Goal: Book appointment/travel/reservation

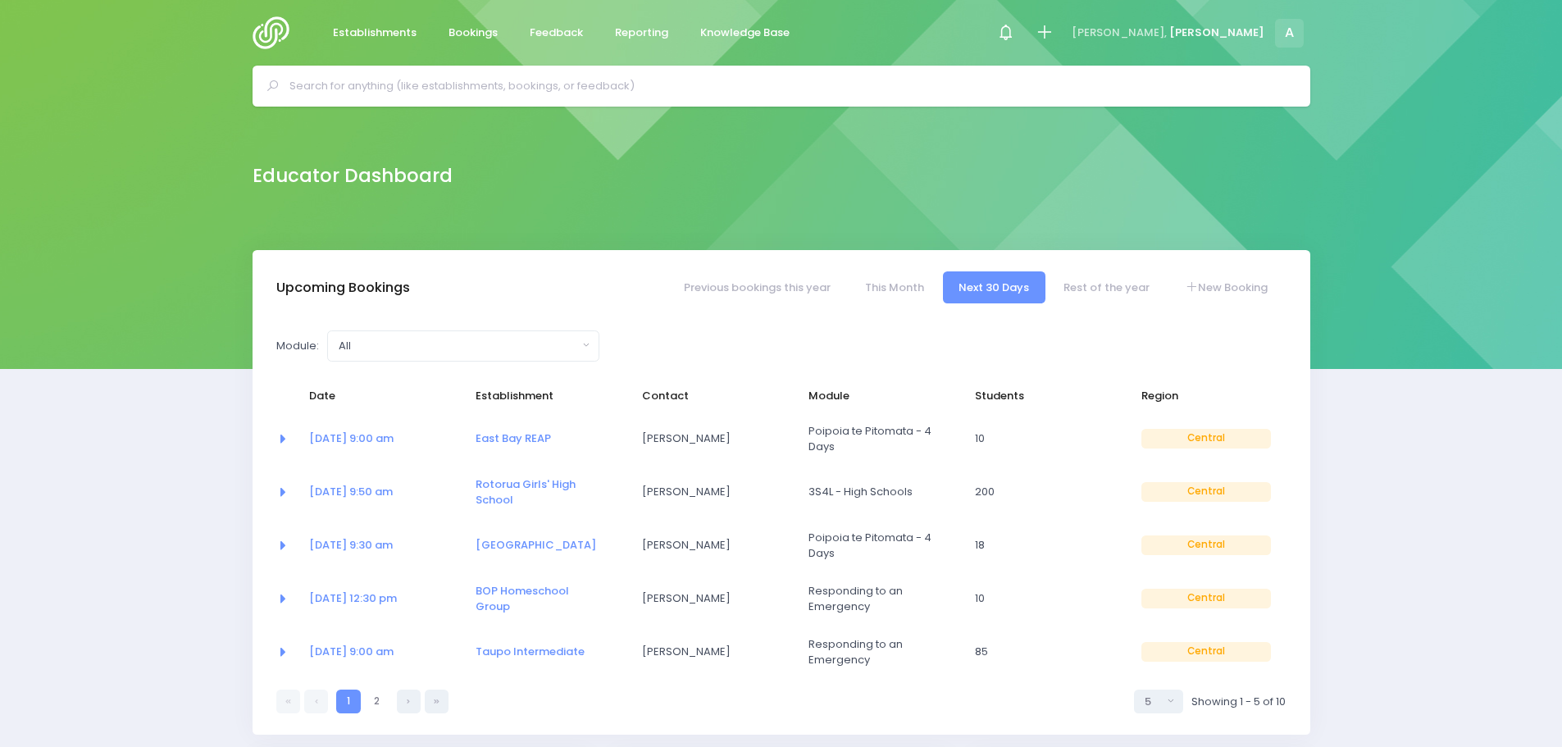
select select "5"
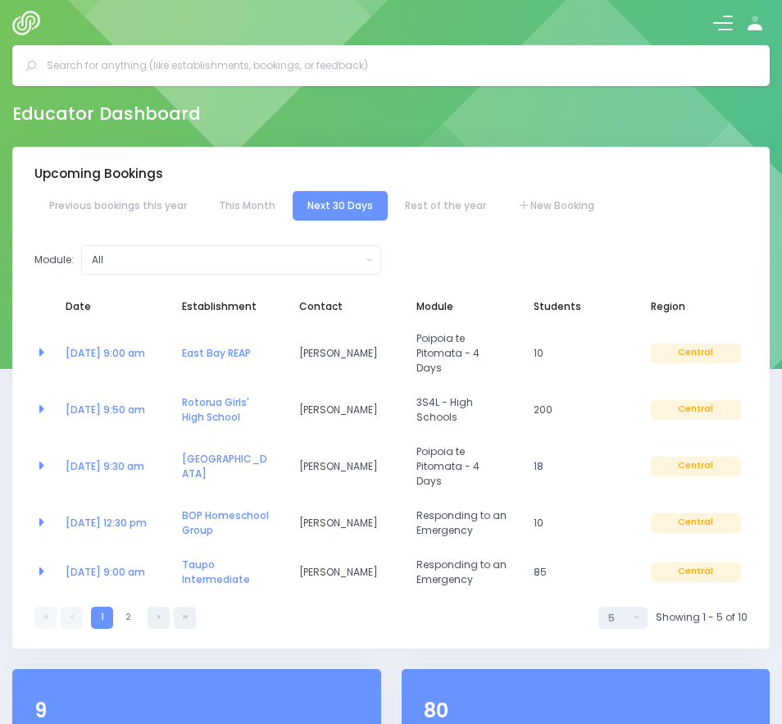
click at [725, 25] on button at bounding box center [723, 23] width 20 height 20
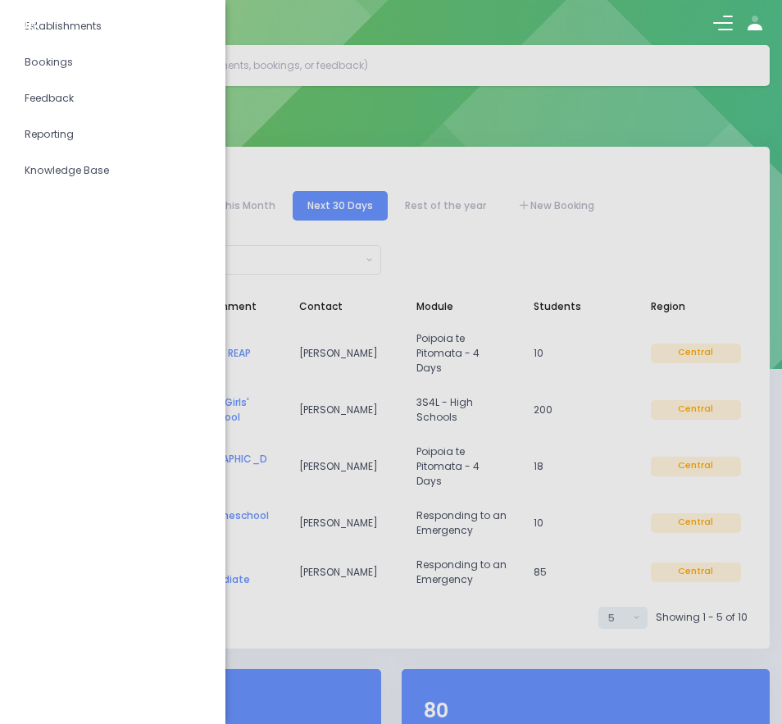
click at [91, 22] on div at bounding box center [391, 22] width 782 height 45
click at [280, 105] on div at bounding box center [391, 362] width 782 height 724
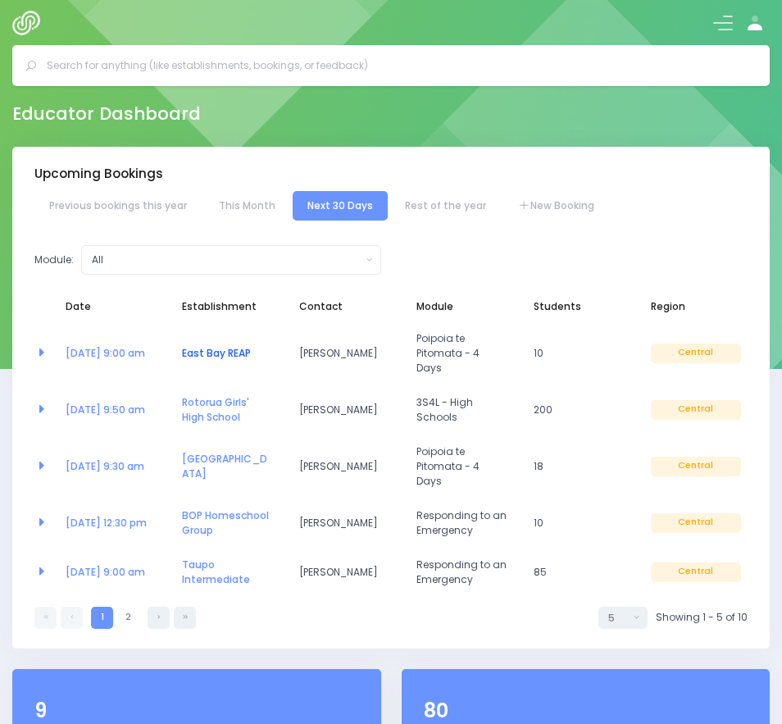
click at [213, 346] on link "East Bay REAP" at bounding box center [216, 353] width 69 height 14
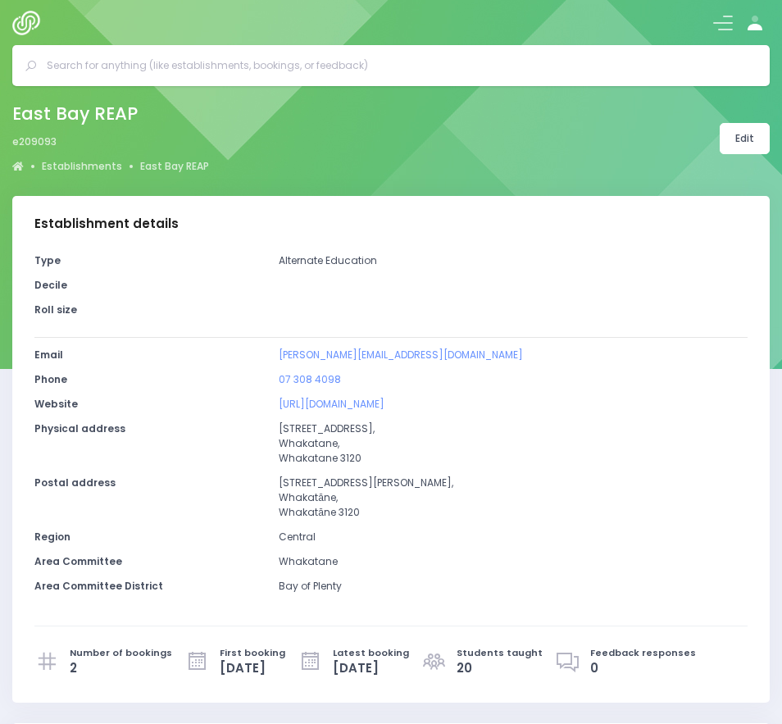
select select "5"
click at [85, 169] on link "Establishments" at bounding box center [82, 166] width 80 height 15
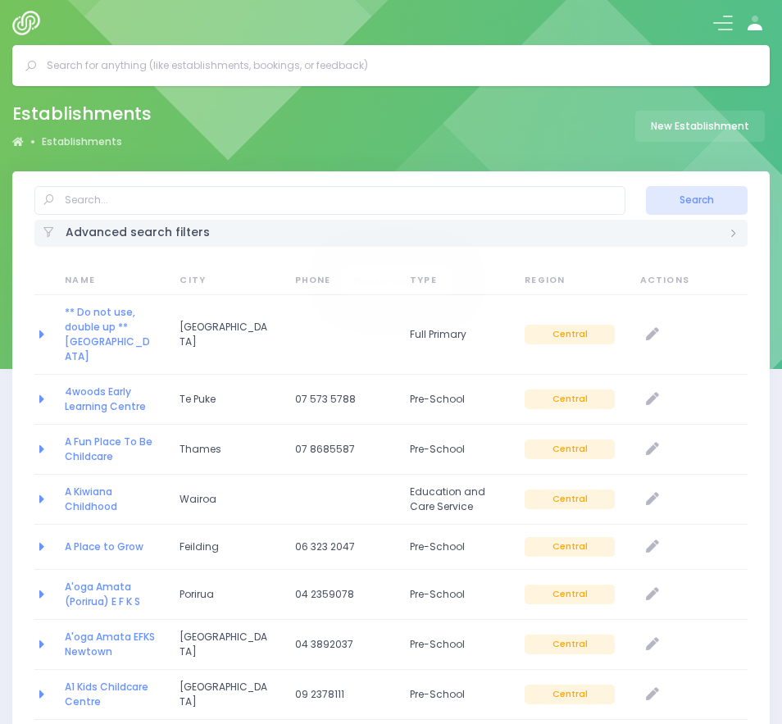
select select "20"
click at [143, 202] on input "text" at bounding box center [329, 201] width 591 height 30
type input "Acorn Homeschoool"
click at [646, 186] on button "Search" at bounding box center [697, 201] width 102 height 30
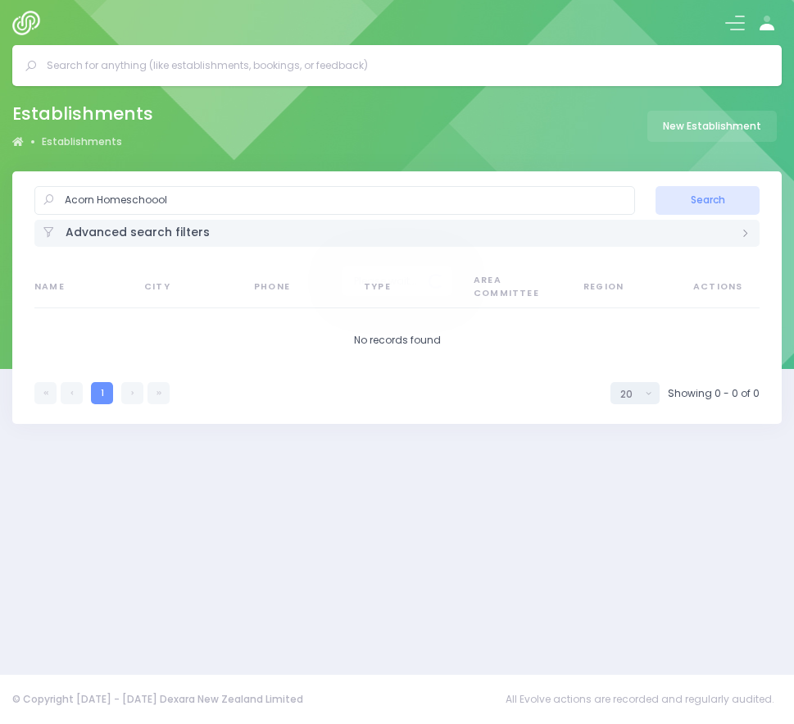
select select "20"
click at [161, 203] on input "Acorn Homeschoool" at bounding box center [334, 201] width 601 height 30
type input "Acorn Homeschool"
click at [656, 186] on button "Search" at bounding box center [708, 201] width 104 height 30
select select "20"
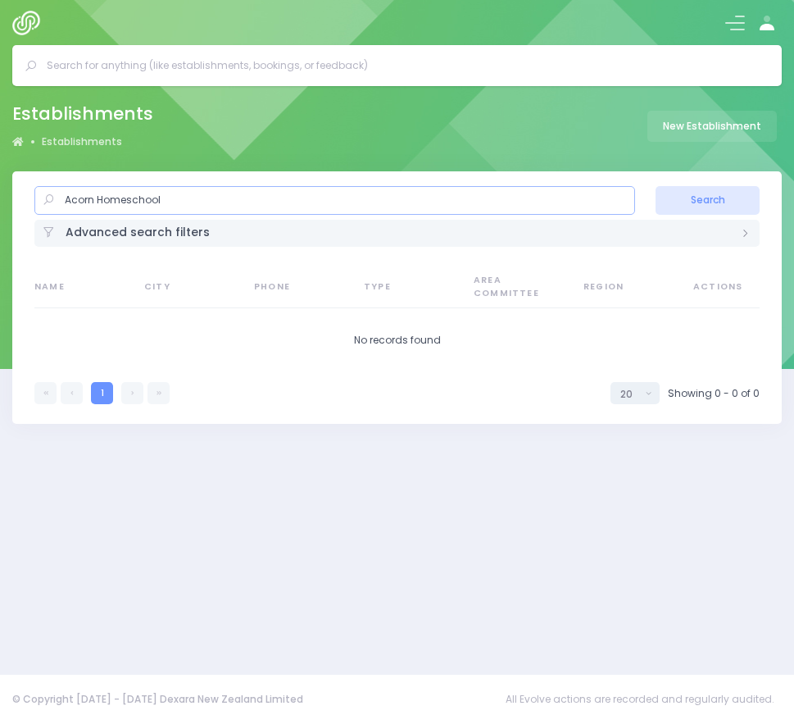
drag, startPoint x: 0, startPoint y: 0, endPoint x: 20, endPoint y: 194, distance: 195.4
click at [20, 194] on div "Acorn Homeschool Search Advanced search filters Establishment Type Casual-Educa…" at bounding box center [397, 208] width 770 height 75
click at [694, 122] on link "New Establishment" at bounding box center [713, 126] width 130 height 31
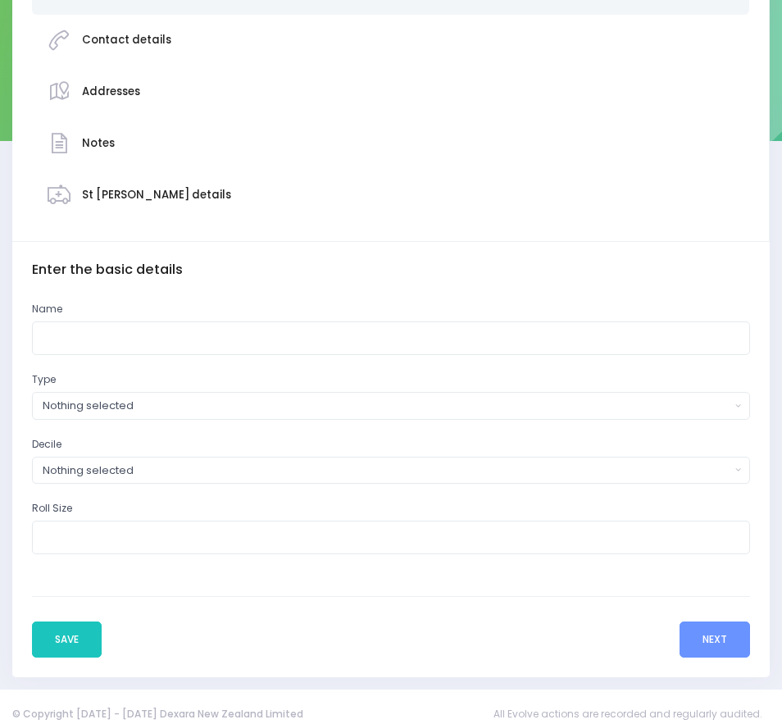
scroll to position [243, 0]
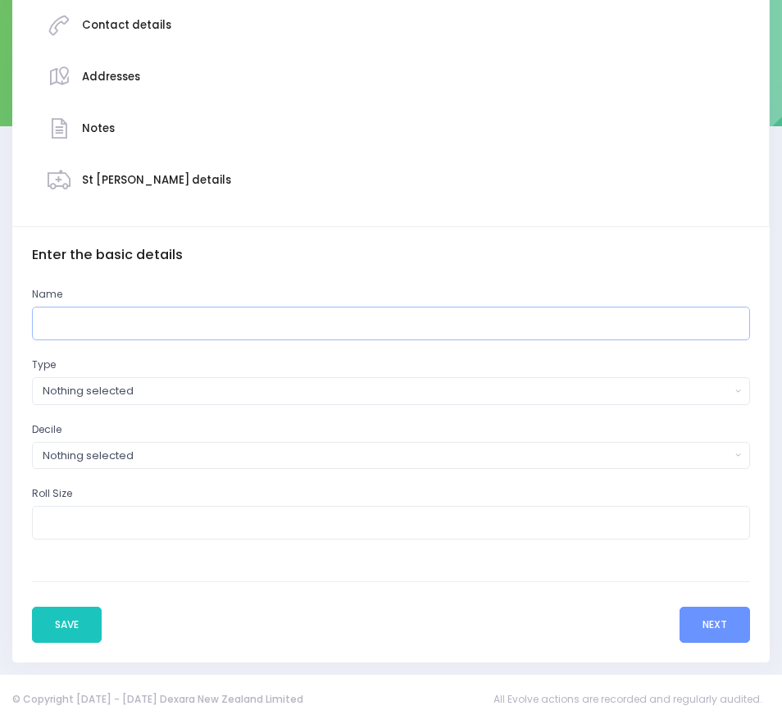
click at [73, 318] on input "text" at bounding box center [391, 324] width 718 height 34
paste input "Acorn Homeschool"
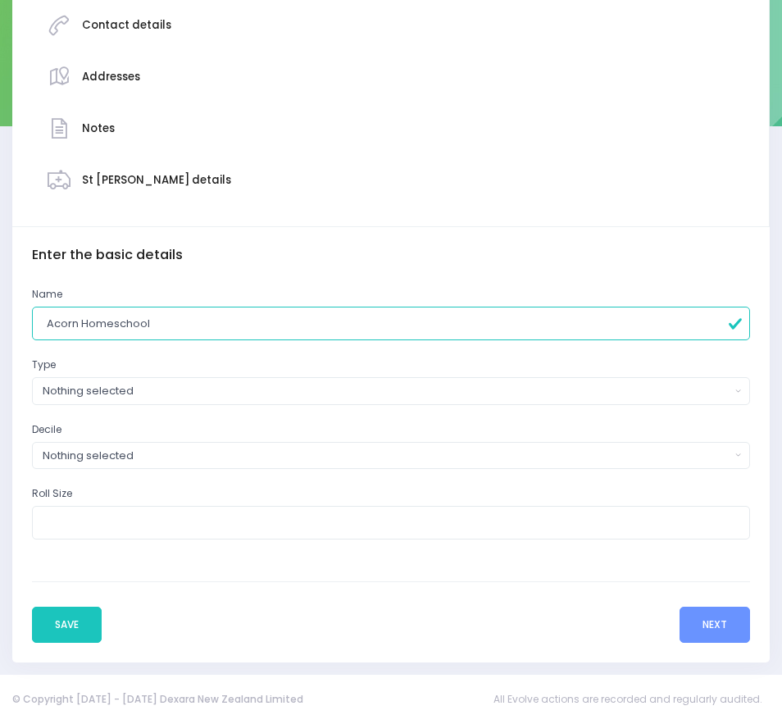
type input "Acorn Homeschool"
click at [143, 392] on div "Nothing selected" at bounding box center [387, 391] width 688 height 16
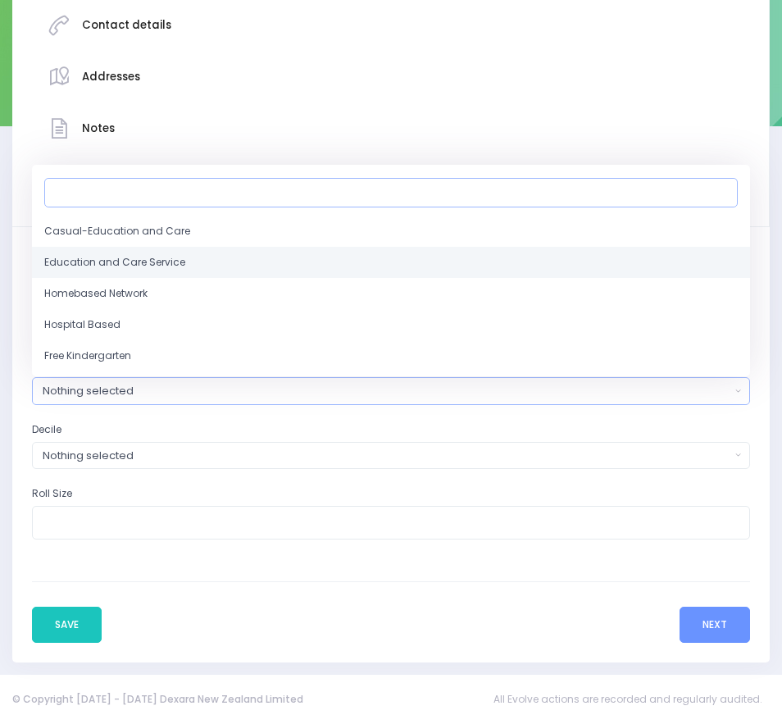
scroll to position [82, 0]
click at [80, 259] on span "Homebased Network" at bounding box center [95, 266] width 103 height 15
select select "Homebased Network"
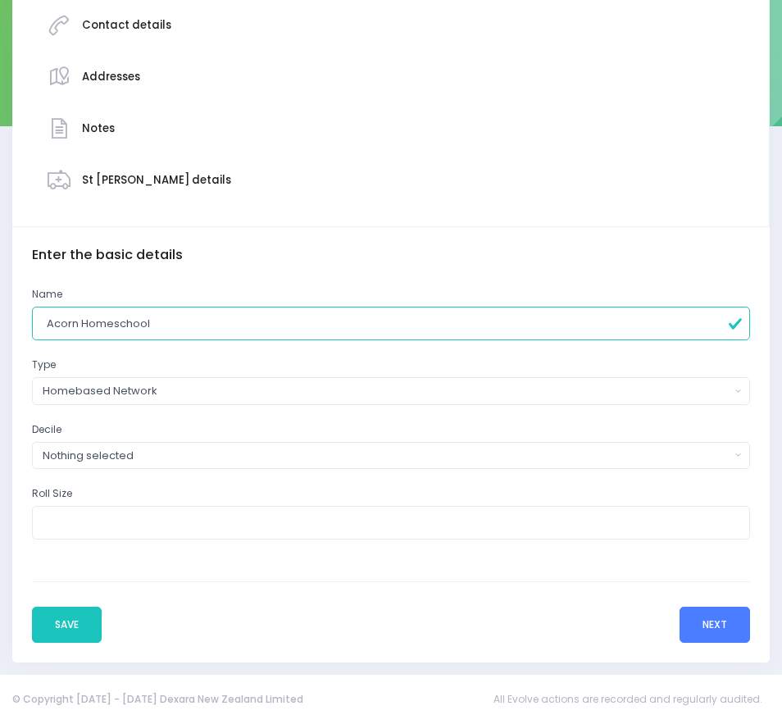
click at [719, 620] on button "Next" at bounding box center [715, 625] width 70 height 36
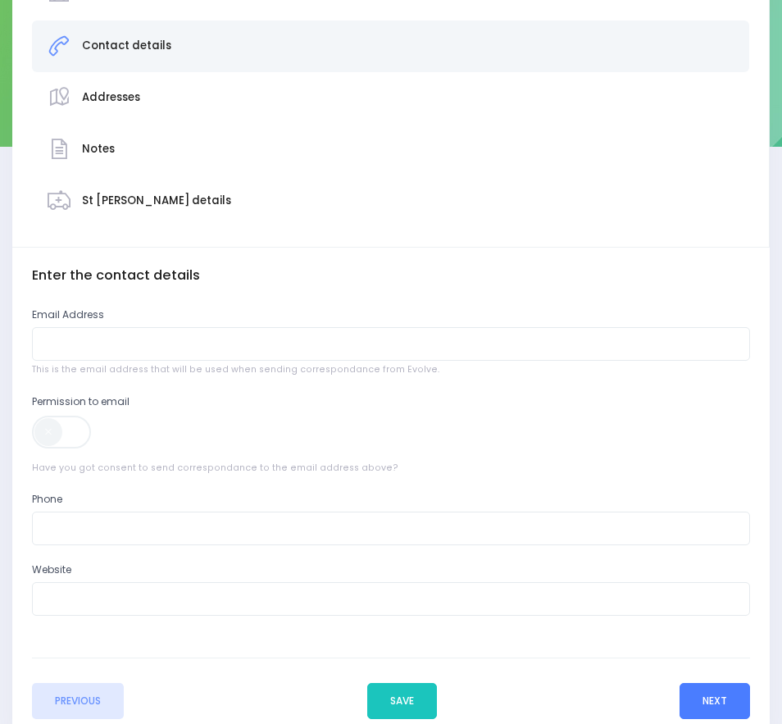
scroll to position [246, 0]
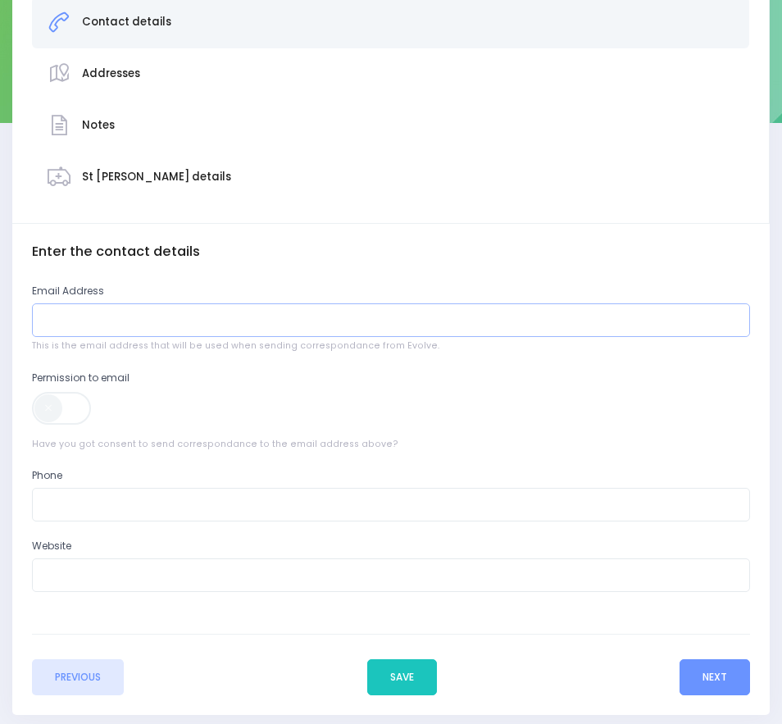
click at [82, 308] on input "email" at bounding box center [391, 320] width 718 height 34
paste input "[EMAIL_ADDRESS][DOMAIN_NAME]"
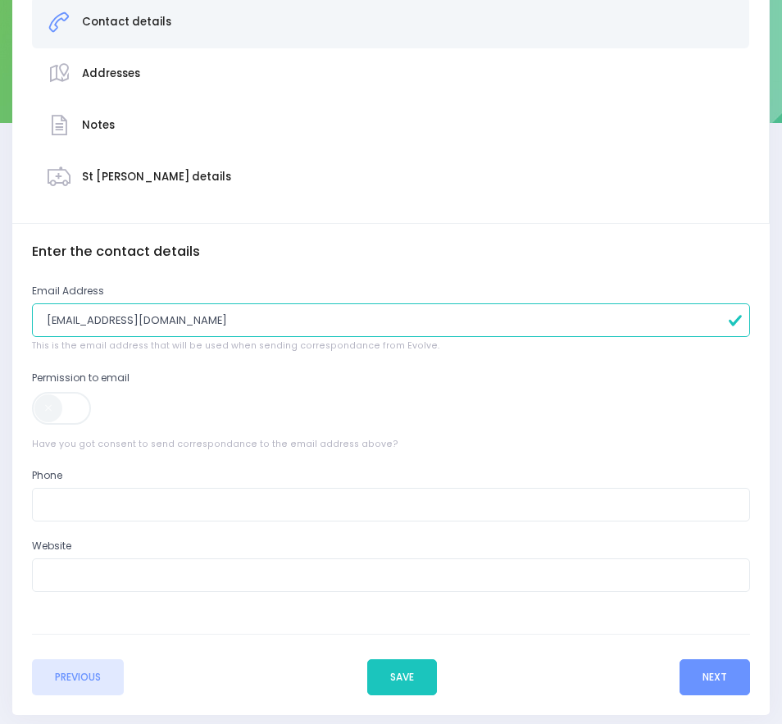
type input "[EMAIL_ADDRESS][DOMAIN_NAME]"
click at [50, 399] on span at bounding box center [62, 408] width 61 height 33
click at [136, 483] on div "Phone" at bounding box center [391, 494] width 718 height 53
click at [135, 497] on input "text" at bounding box center [391, 505] width 718 height 34
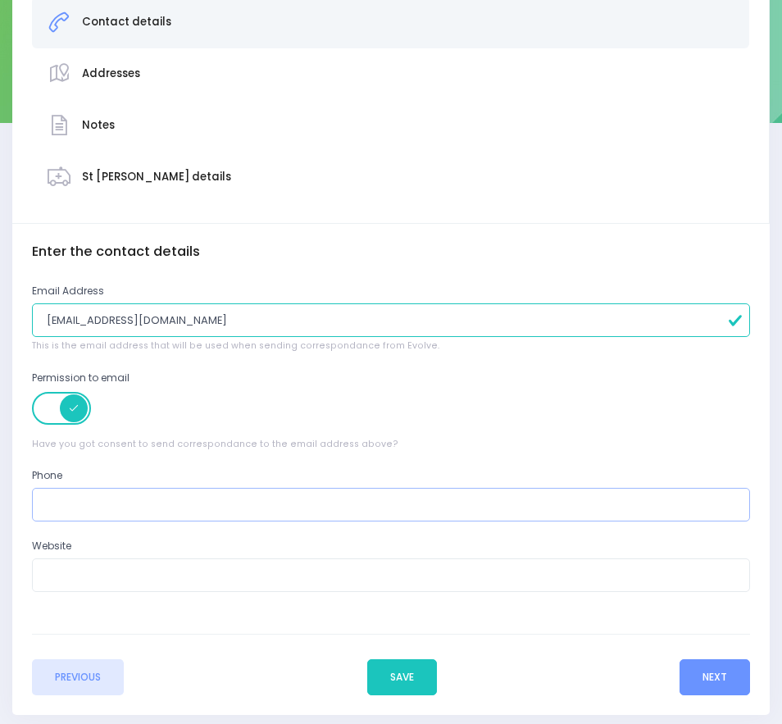
paste input "0272385850"
type input "0272385850"
click at [730, 681] on button "Next" at bounding box center [715, 677] width 70 height 36
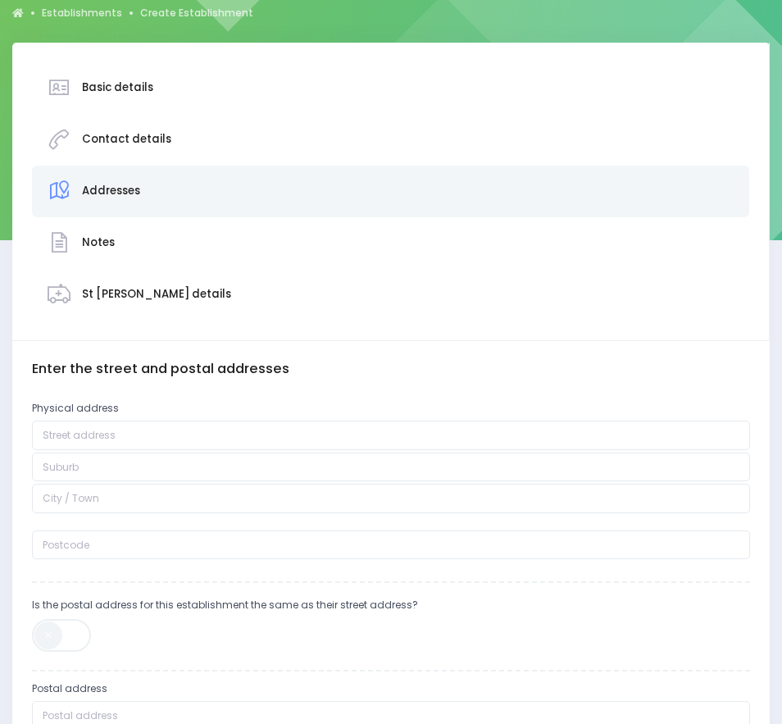
scroll to position [164, 0]
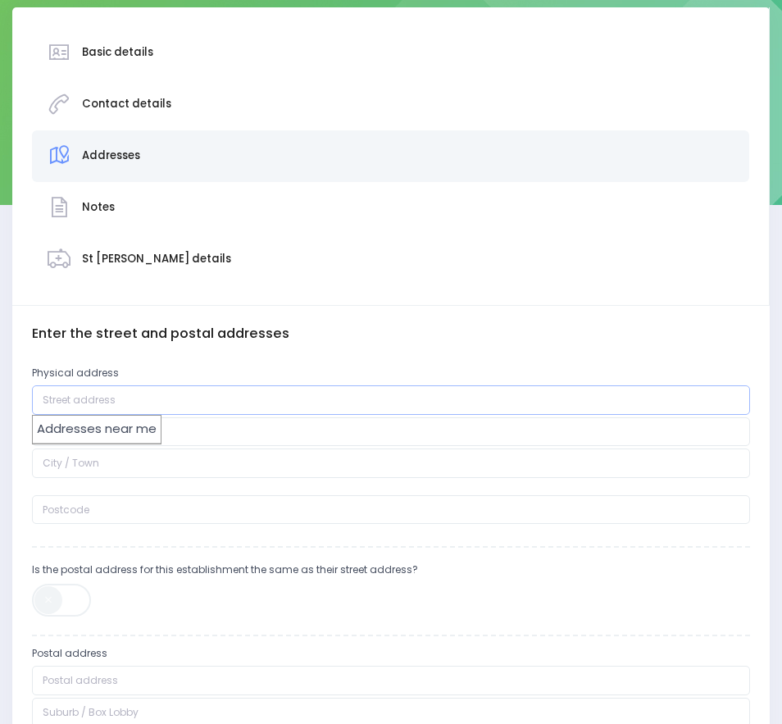
click at [264, 401] on input "text" at bounding box center [391, 400] width 718 height 30
paste input "25 Kaitemako Road"
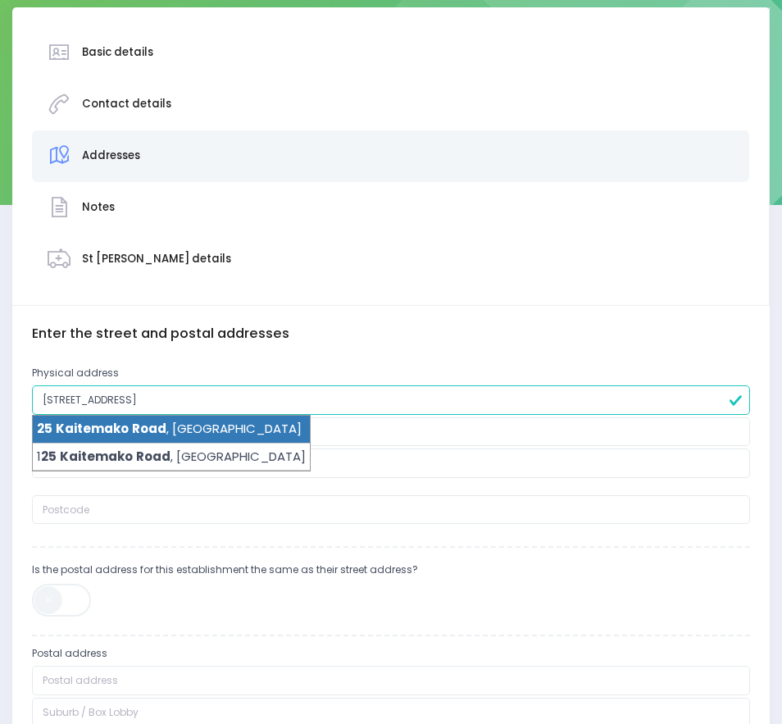
click at [198, 425] on li "25 Kaitemako Road , Welcome Bay, Tauranga 3112" at bounding box center [171, 430] width 277 height 28
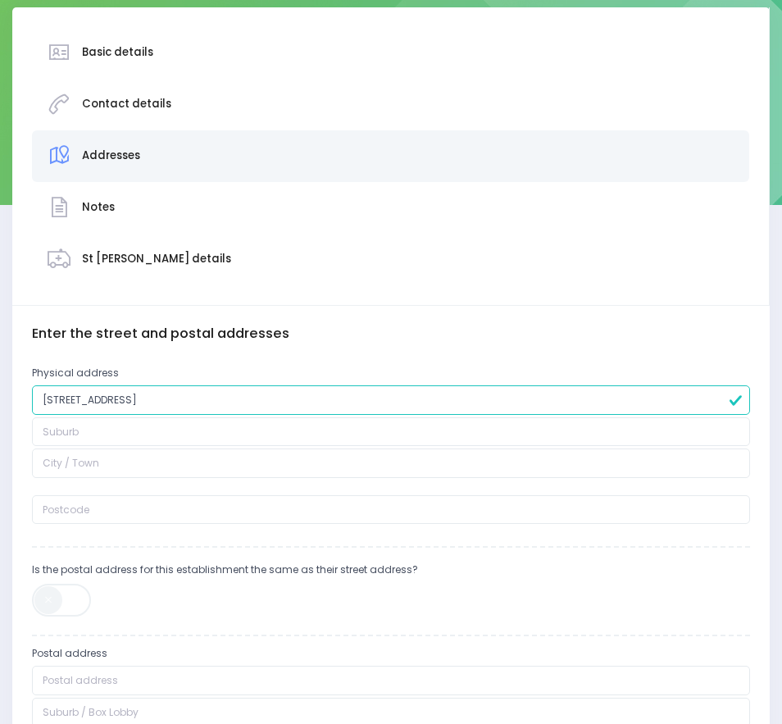
type input "25 Kaitemako Road"
type input "Welcome Bay"
type input "Tauranga"
type input "3112"
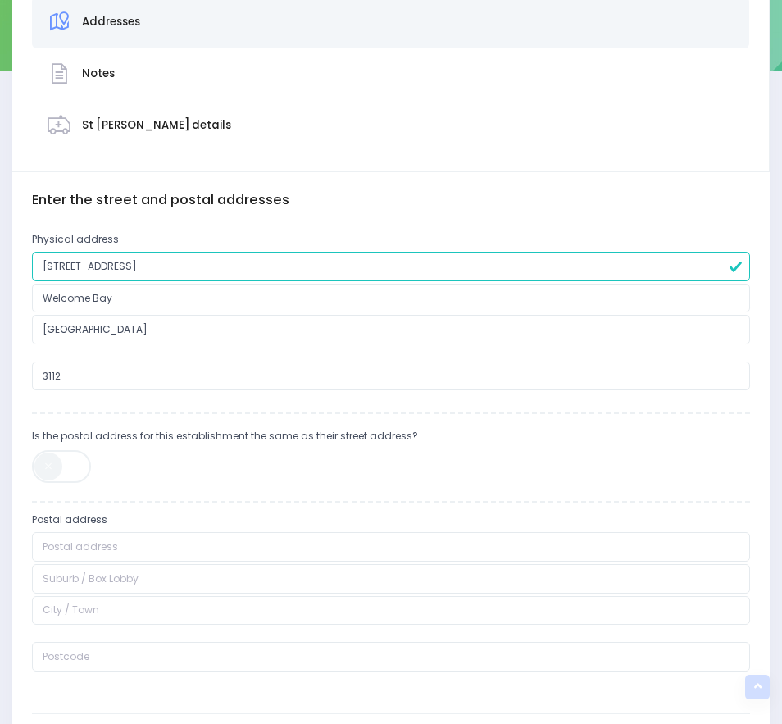
scroll to position [328, 0]
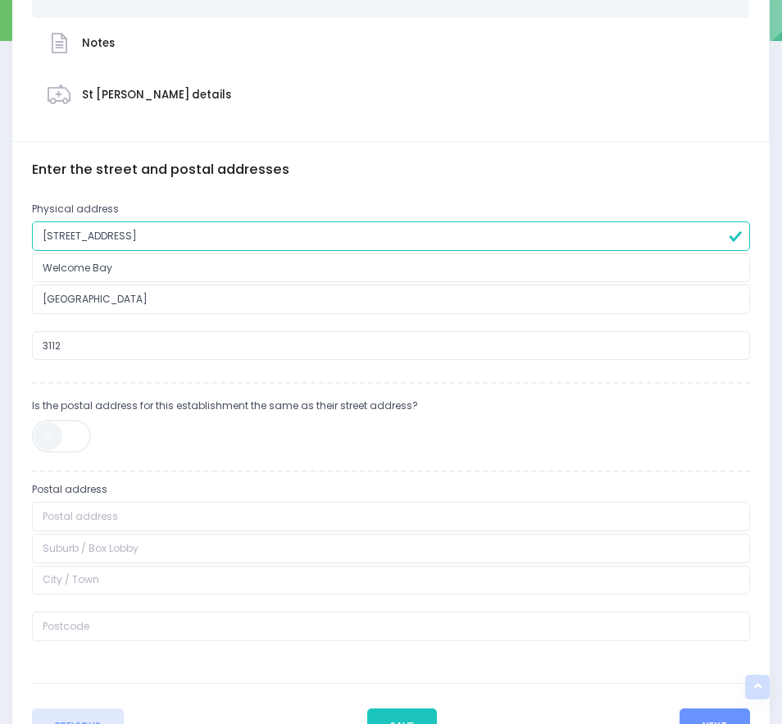
click at [51, 443] on span at bounding box center [62, 436] width 61 height 33
type input "25 Kaitemako Road"
type input "Welcome Bay"
type input "Tauranga"
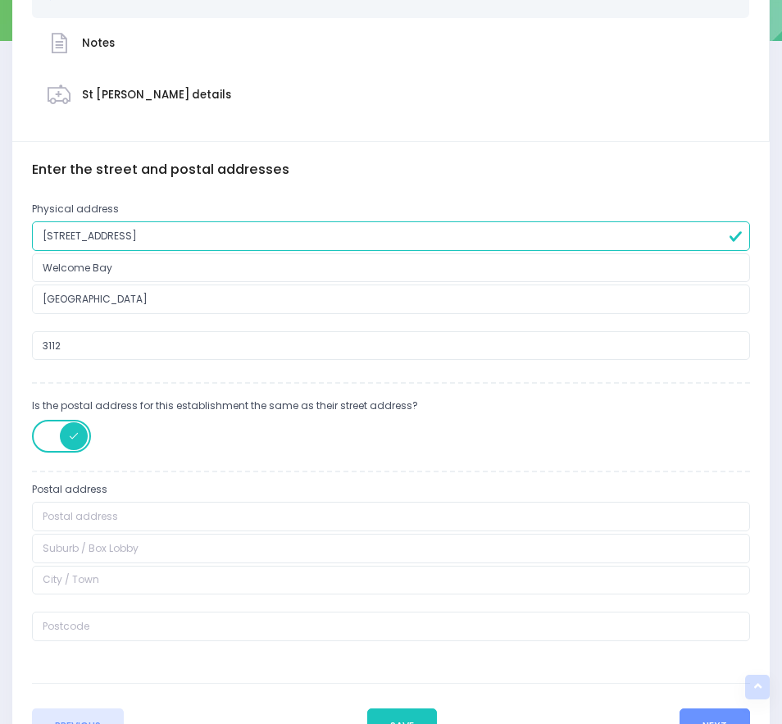
type input "3112"
click at [719, 716] on button "Next" at bounding box center [715, 726] width 70 height 36
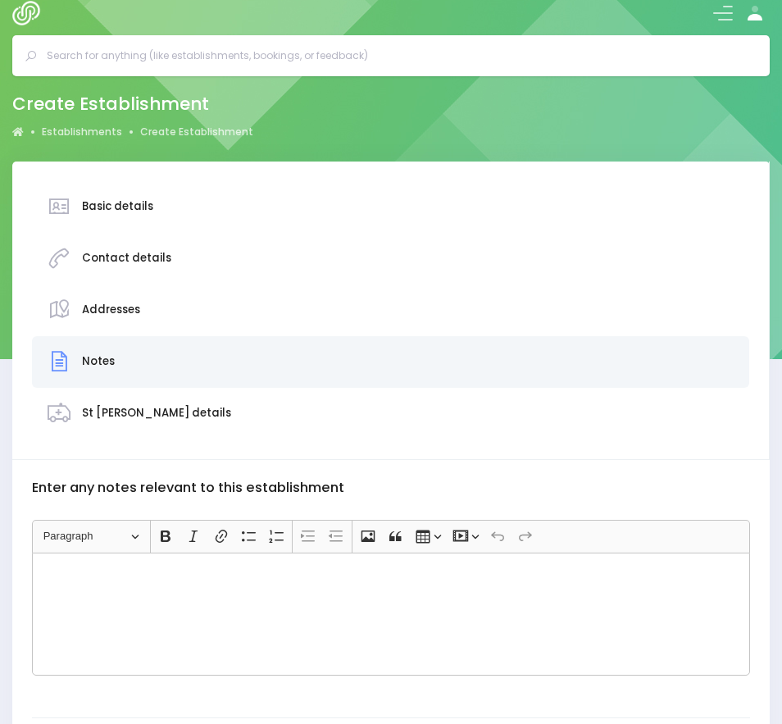
scroll to position [0, 0]
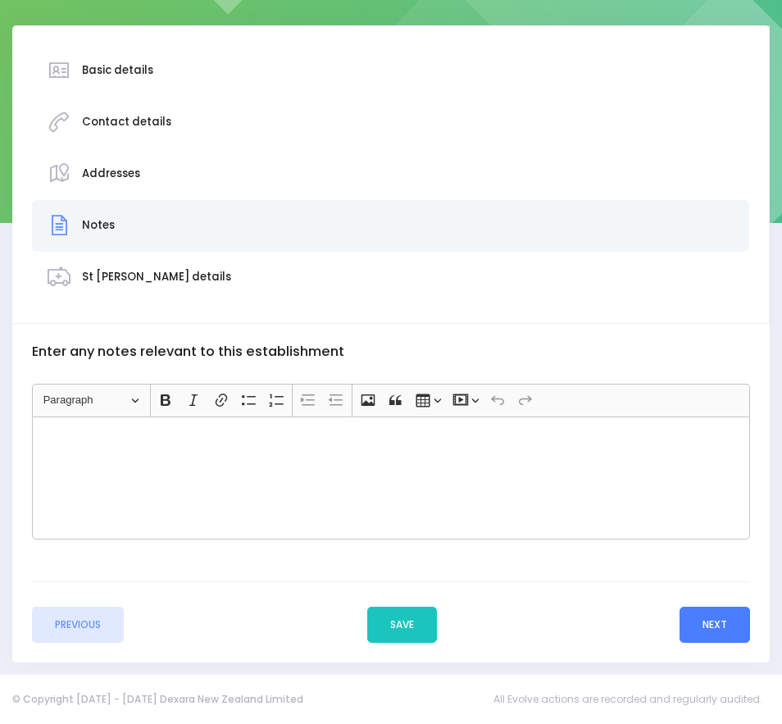
click at [721, 639] on button "Next" at bounding box center [715, 625] width 70 height 36
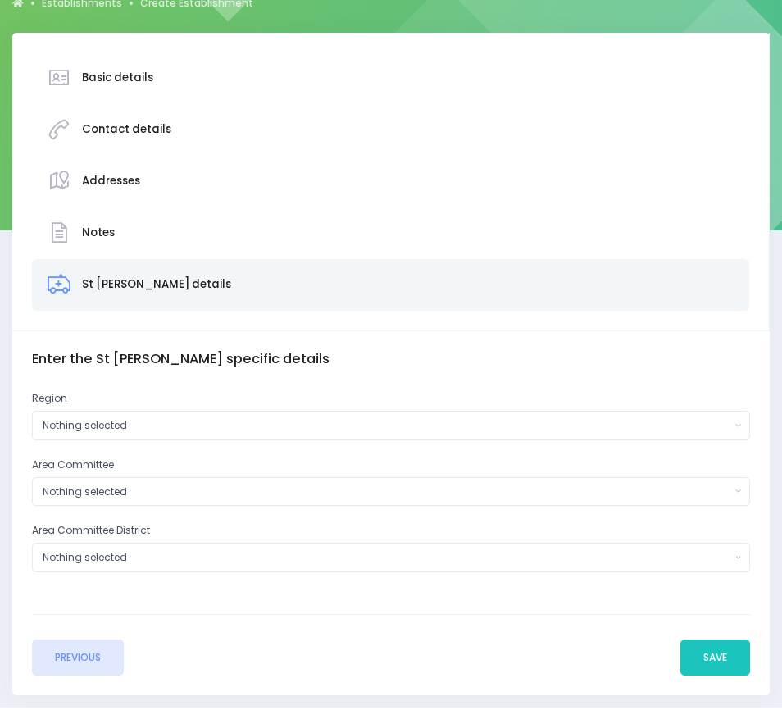
scroll to position [171, 0]
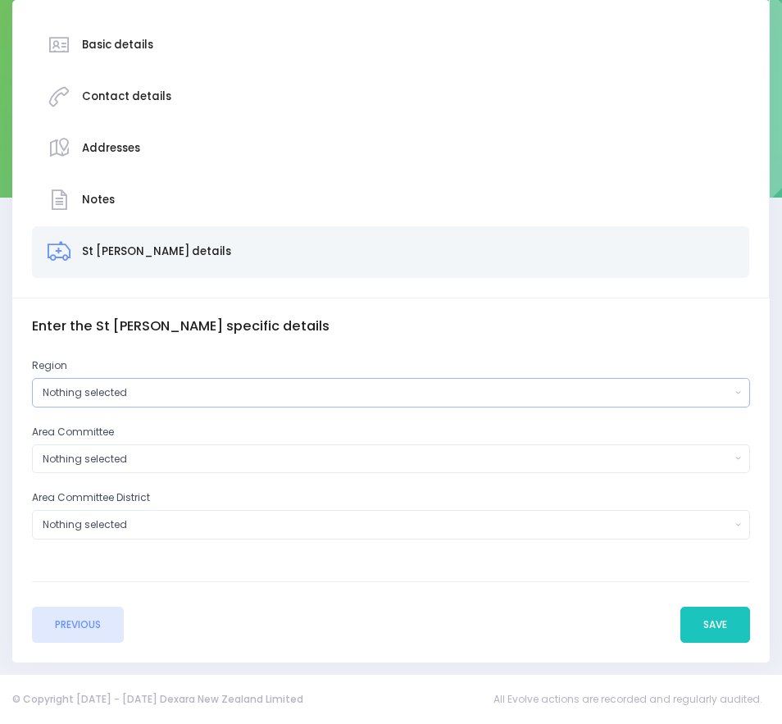
click at [60, 379] on button "Nothing selected" at bounding box center [391, 393] width 718 height 30
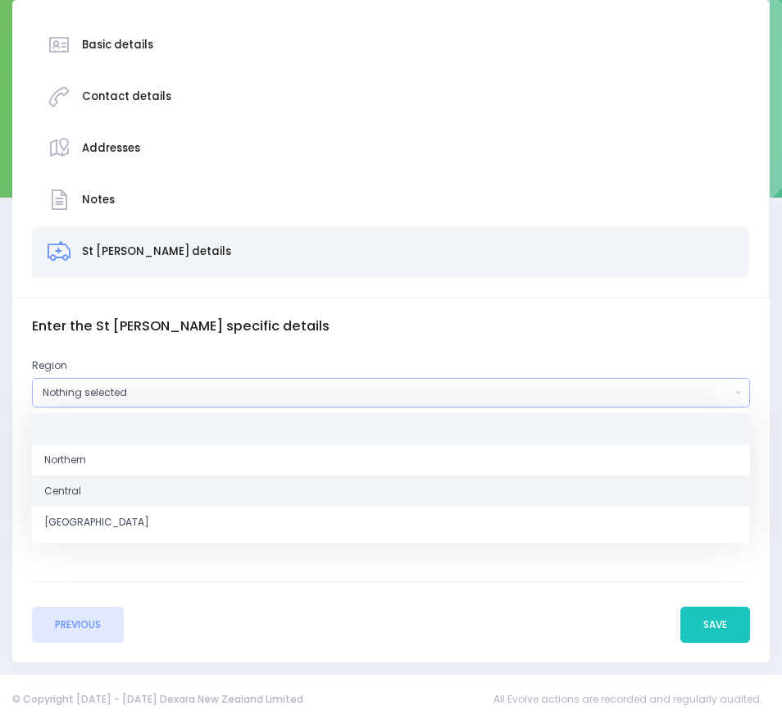
click at [71, 486] on span "Central" at bounding box center [62, 491] width 37 height 15
select select "Central"
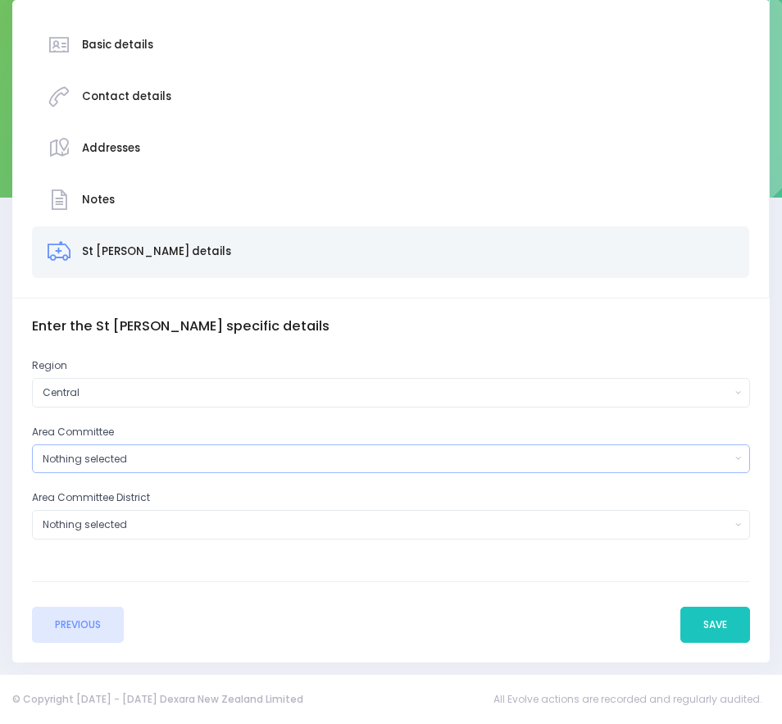
click at [82, 454] on div "Nothing selected" at bounding box center [387, 459] width 688 height 15
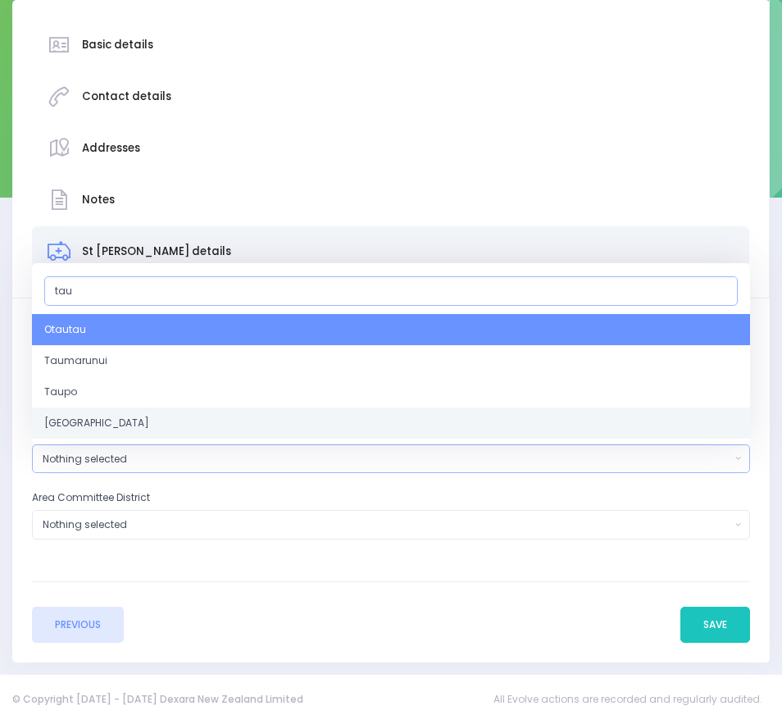
type input "tau"
click at [85, 421] on span "Tauranga" at bounding box center [96, 422] width 105 height 15
select select "Tauranga"
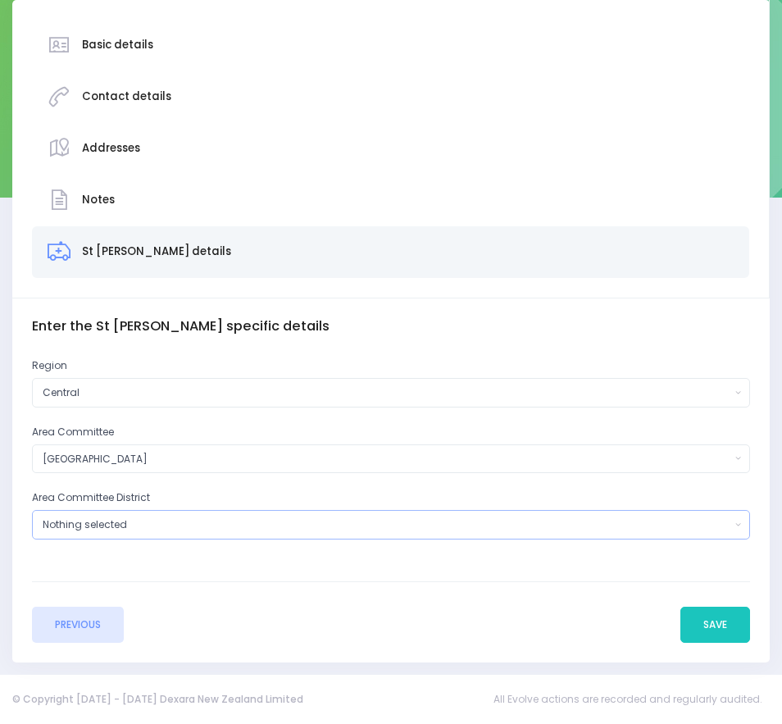
click at [88, 518] on div "Nothing selected" at bounding box center [387, 524] width 688 height 15
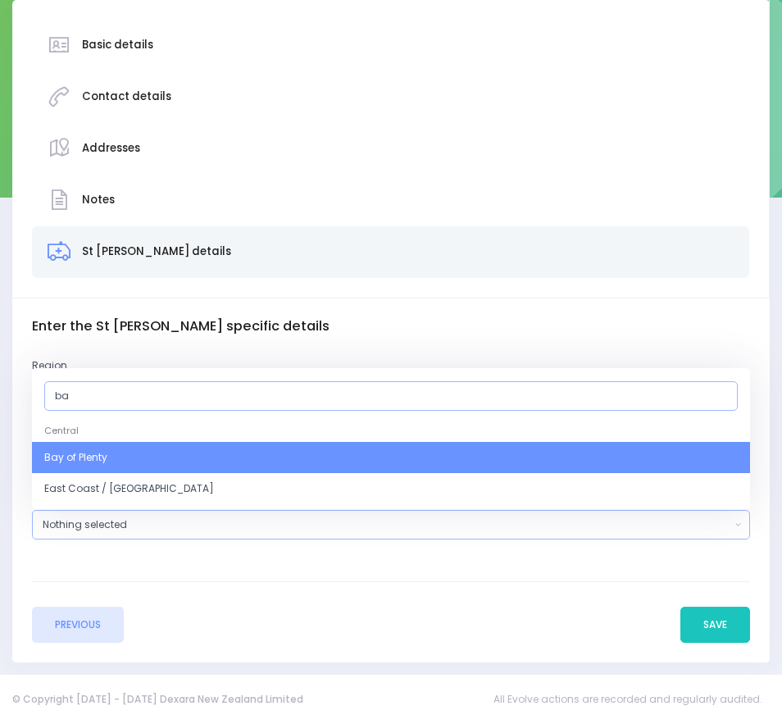
type input "ba"
click at [93, 460] on span "Bay of Plenty" at bounding box center [75, 458] width 63 height 15
select select "Bay of Plenty"
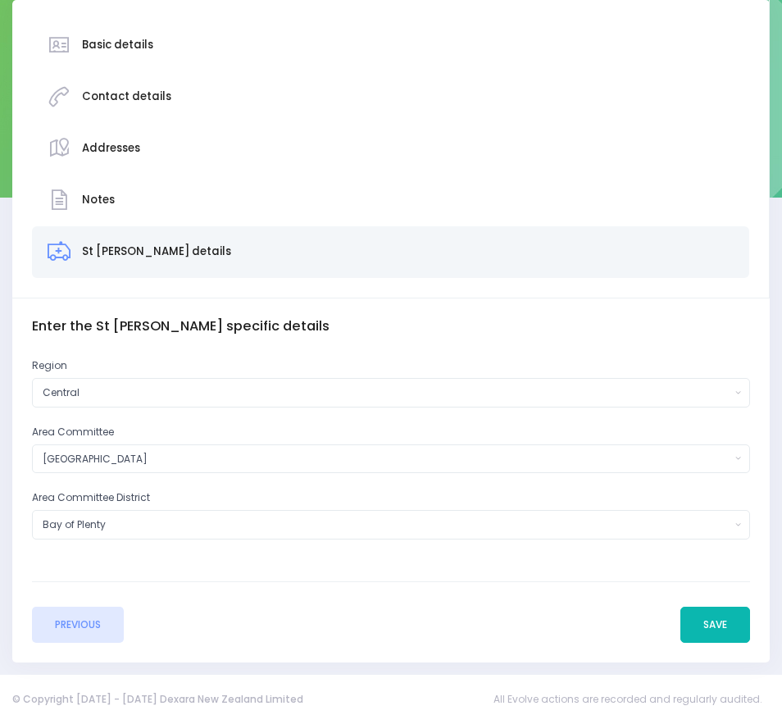
click at [721, 624] on button "Save" at bounding box center [715, 625] width 70 height 36
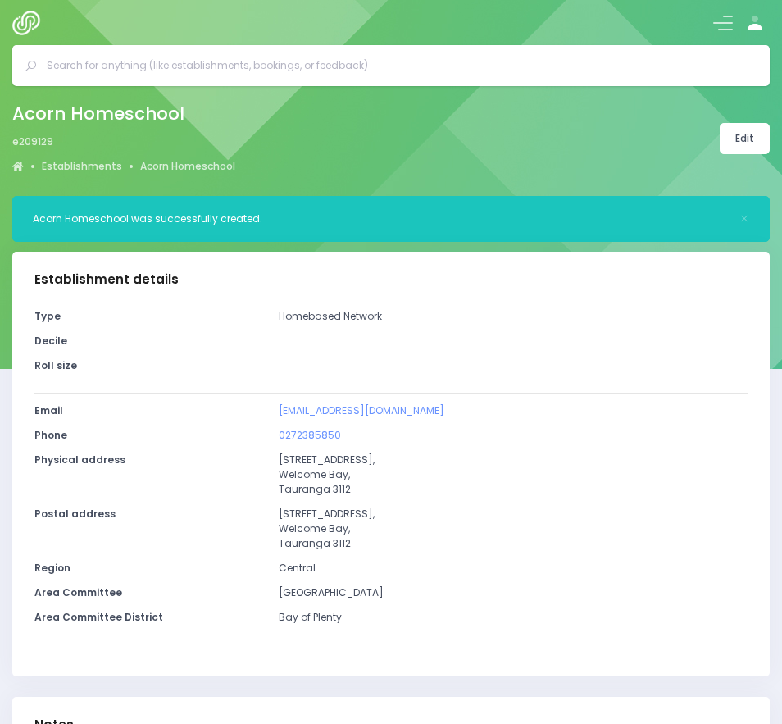
select select "5"
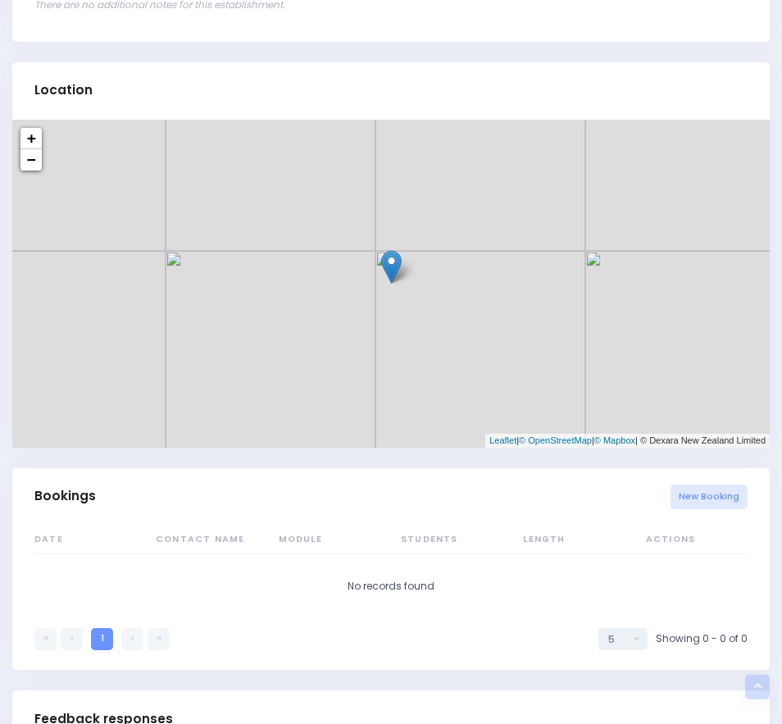
scroll to position [902, 0]
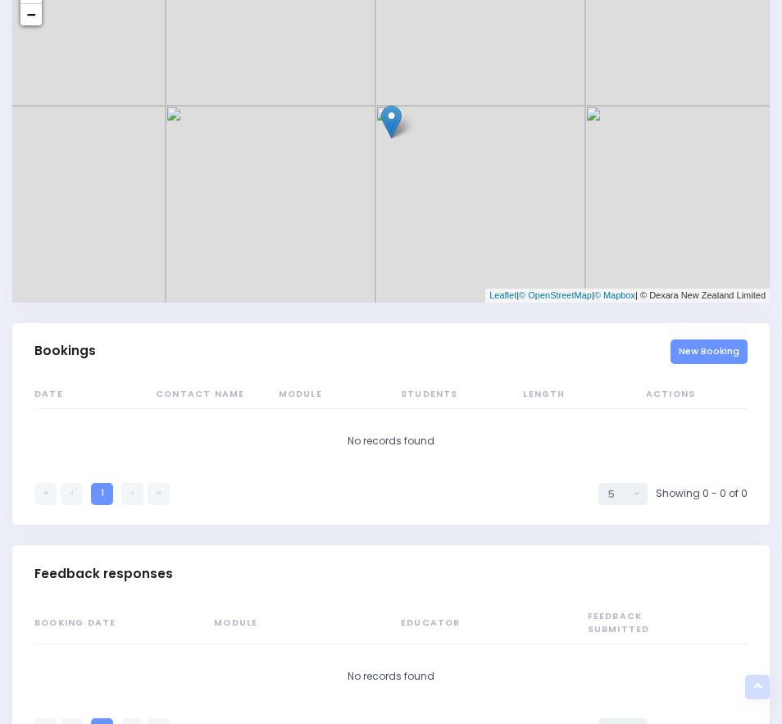
click at [699, 356] on link "New Booking" at bounding box center [709, 351] width 77 height 25
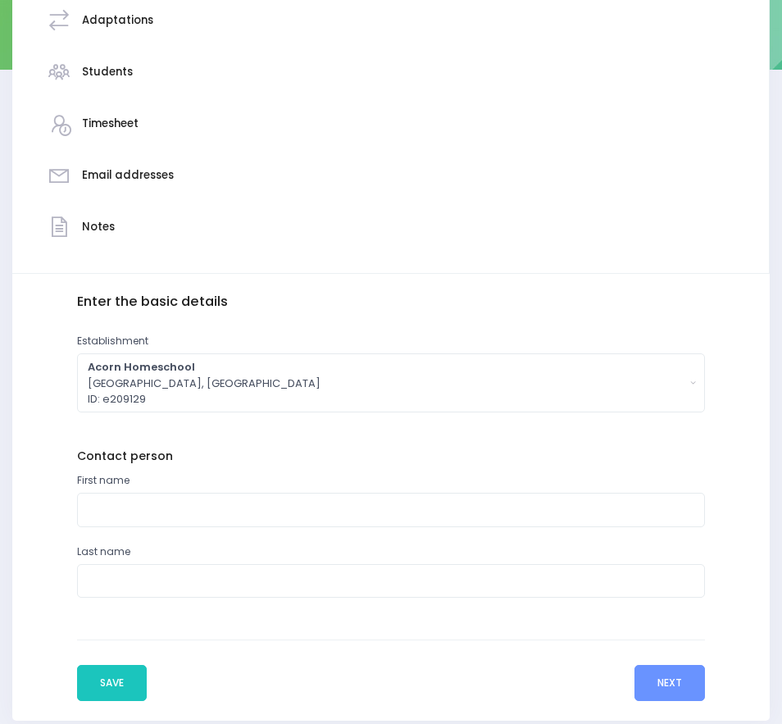
scroll to position [328, 0]
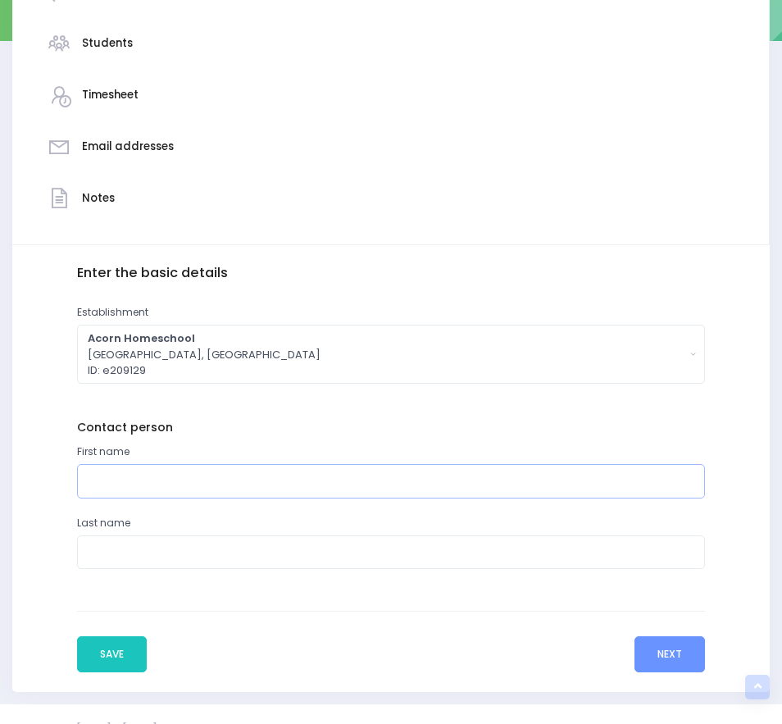
click at [234, 478] on input "text" at bounding box center [391, 481] width 628 height 34
paste input "[PERSON_NAME]"
click at [134, 479] on input "[PERSON_NAME]" at bounding box center [391, 481] width 628 height 34
type input "[GEOGRAPHIC_DATA]"
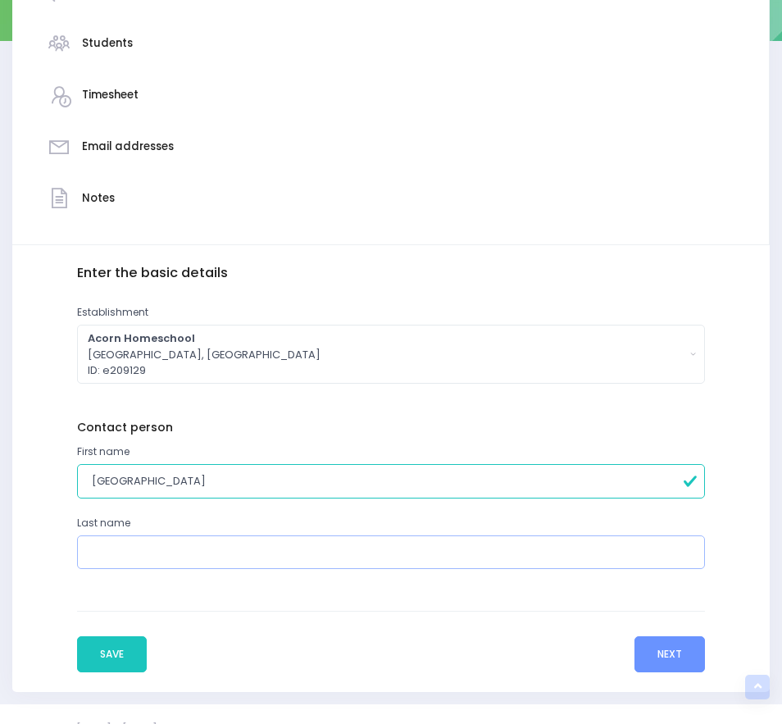
click at [139, 548] on input "text" at bounding box center [391, 552] width 628 height 34
paste input "[PERSON_NAME]"
type input "[PERSON_NAME]"
click at [684, 650] on button "Next" at bounding box center [669, 654] width 70 height 36
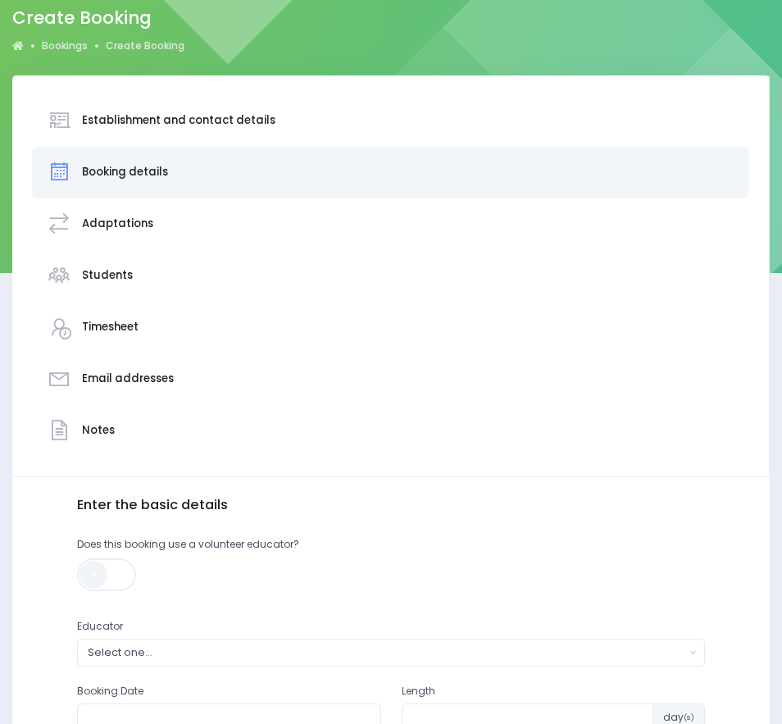
scroll to position [246, 0]
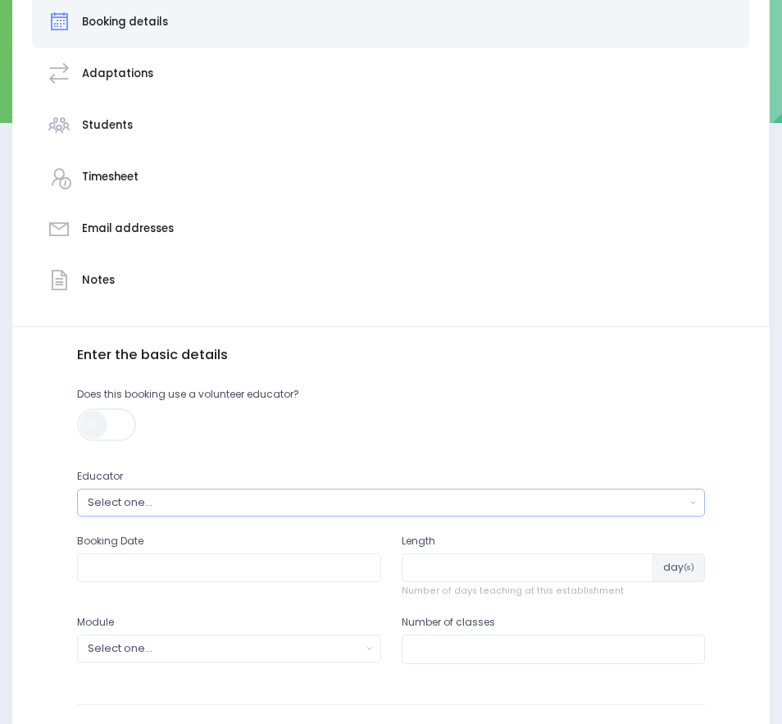
click at [131, 503] on div "Select one..." at bounding box center [387, 502] width 598 height 16
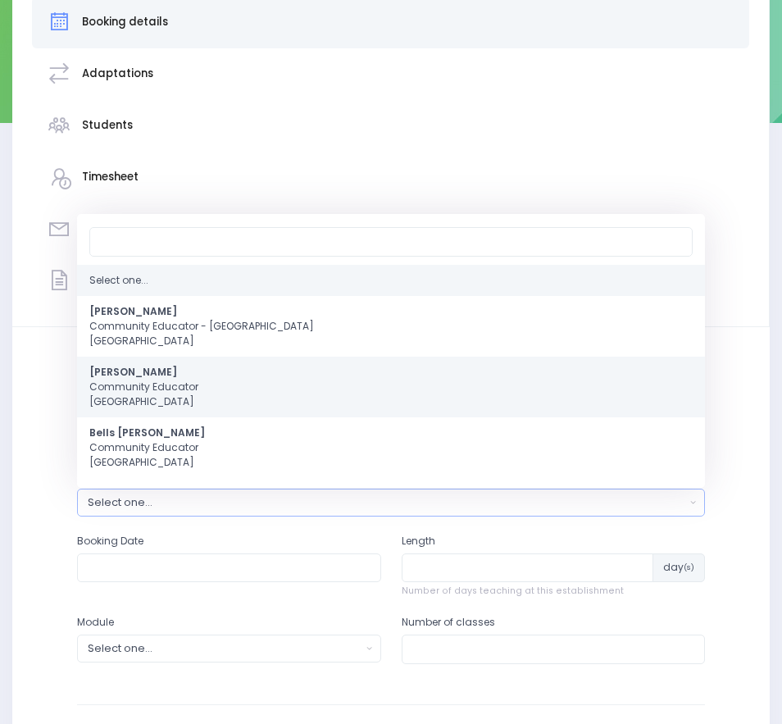
click at [138, 380] on span "[PERSON_NAME] Community Educator [GEOGRAPHIC_DATA]" at bounding box center [143, 387] width 109 height 44
select select "202878"
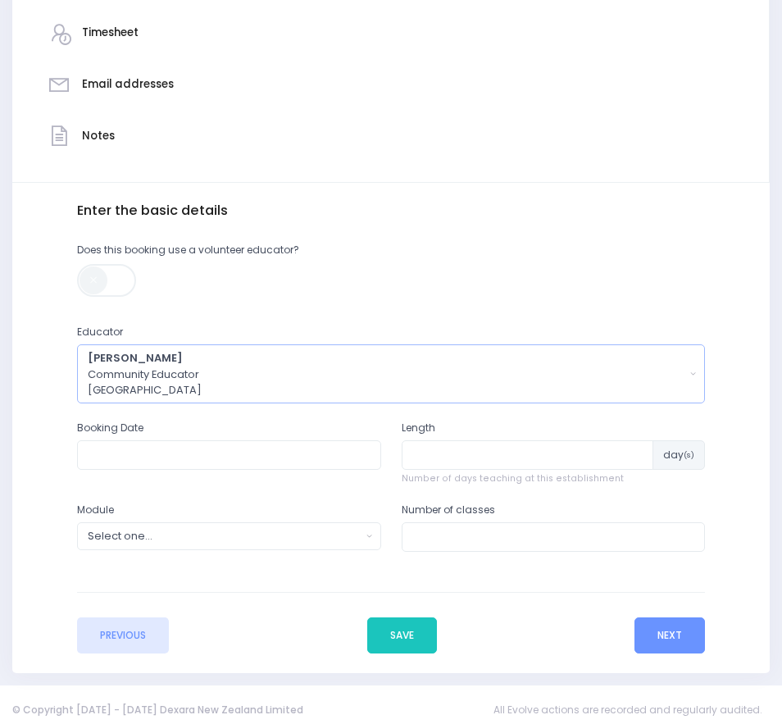
scroll to position [401, 0]
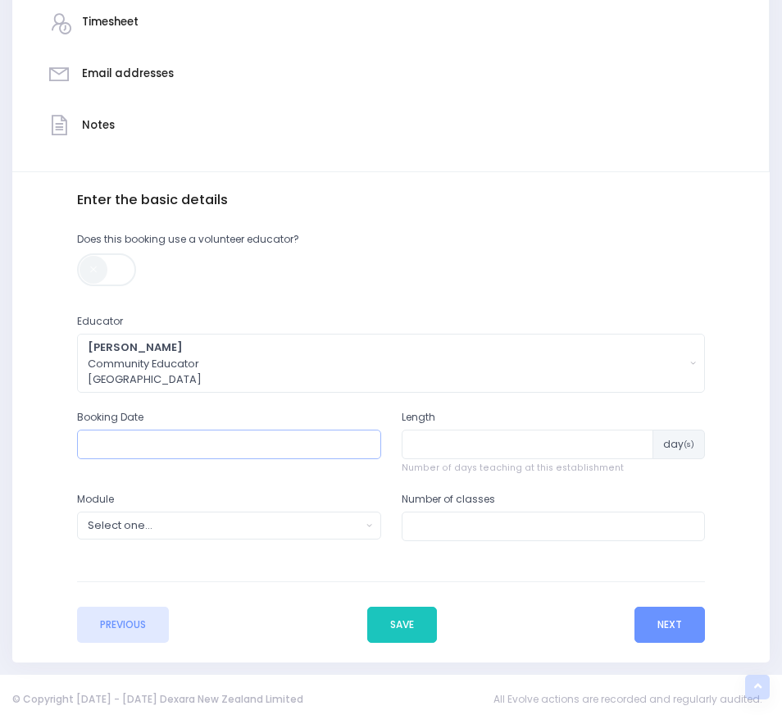
click at [176, 449] on input "text" at bounding box center [228, 445] width 303 height 30
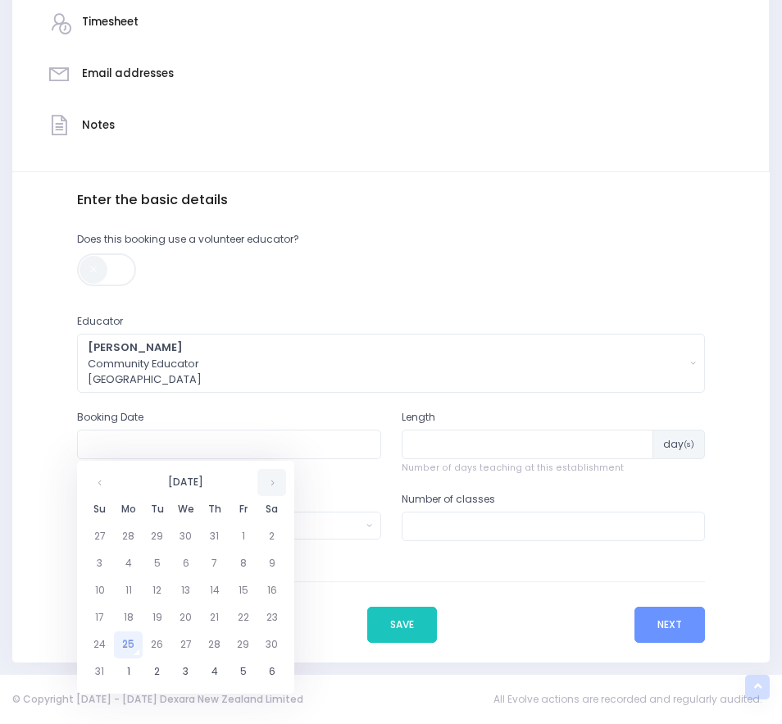
click at [269, 484] on th at bounding box center [271, 482] width 29 height 27
click at [214, 644] on td "30" at bounding box center [214, 644] width 29 height 27
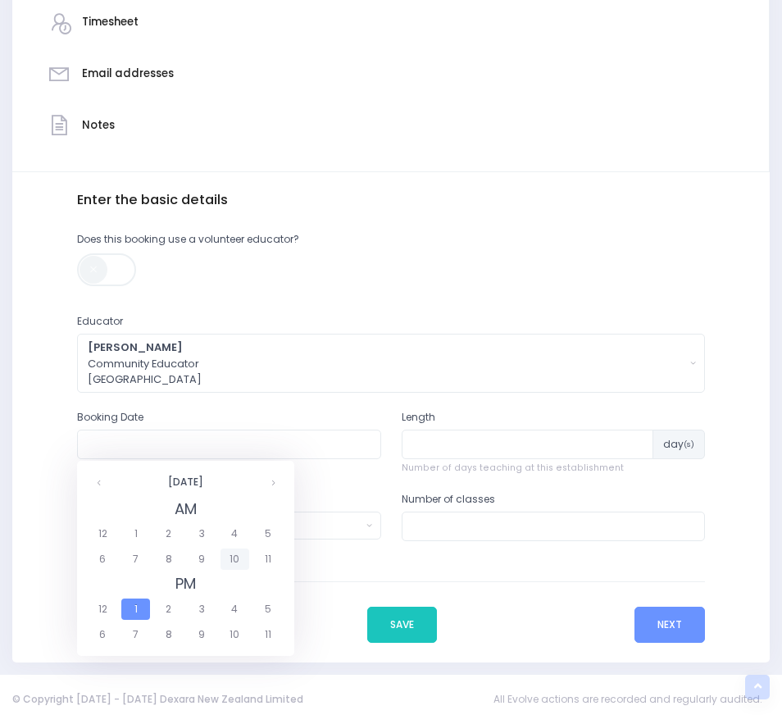
click at [228, 557] on span "10" at bounding box center [235, 558] width 29 height 21
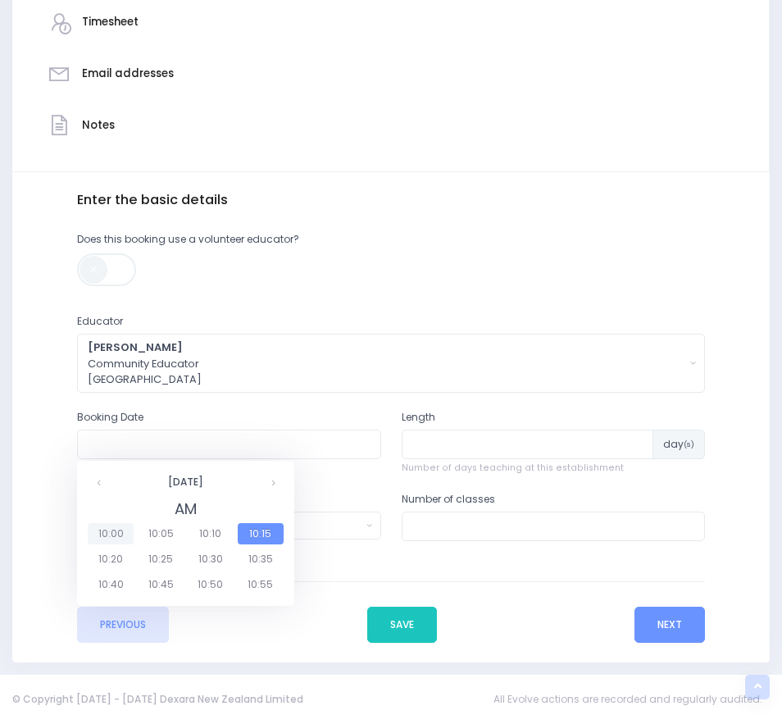
click at [108, 532] on span "10:00" at bounding box center [111, 533] width 46 height 21
type input "[DATE] 10:00 AM"
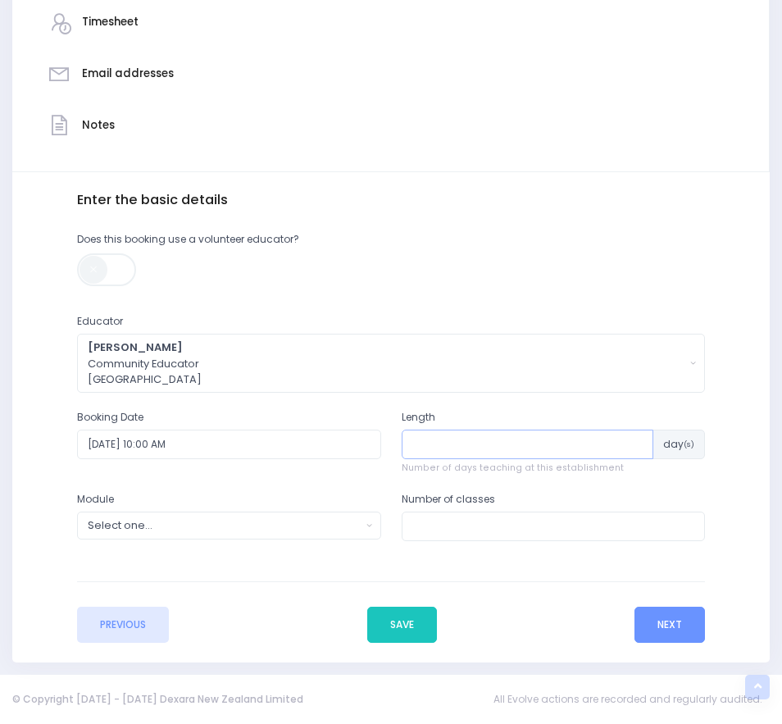
click at [476, 447] on input "number" at bounding box center [528, 445] width 252 height 30
type input "1"
click at [456, 528] on input "number" at bounding box center [553, 527] width 303 height 30
type input "2"
click at [179, 531] on div "Select one..." at bounding box center [224, 525] width 273 height 16
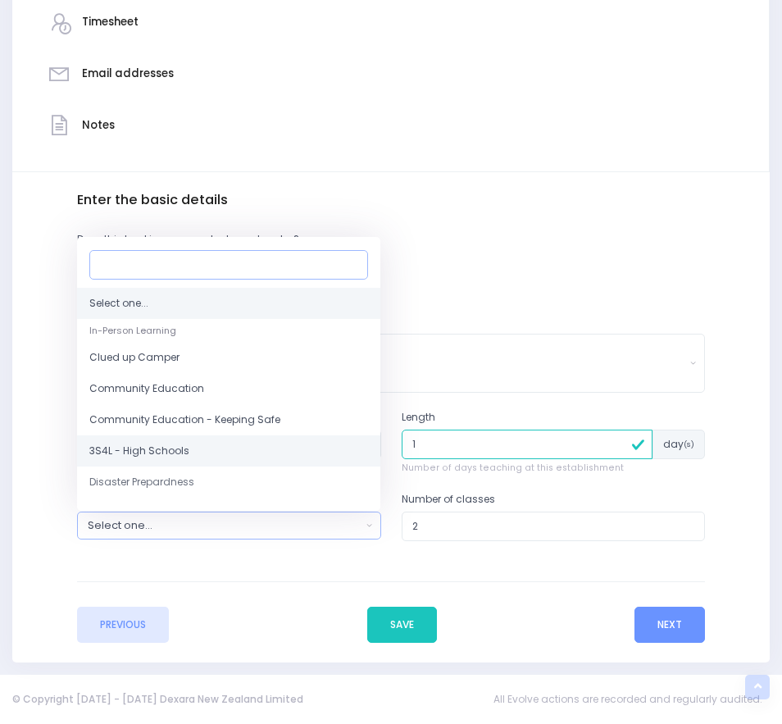
scroll to position [82, 0]
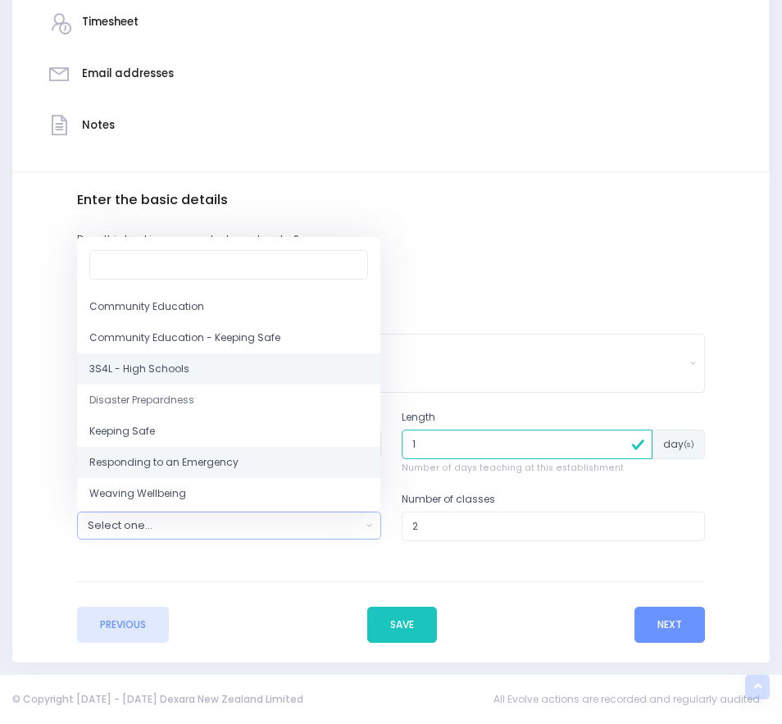
click at [166, 466] on span "Responding to an Emergency" at bounding box center [163, 462] width 149 height 15
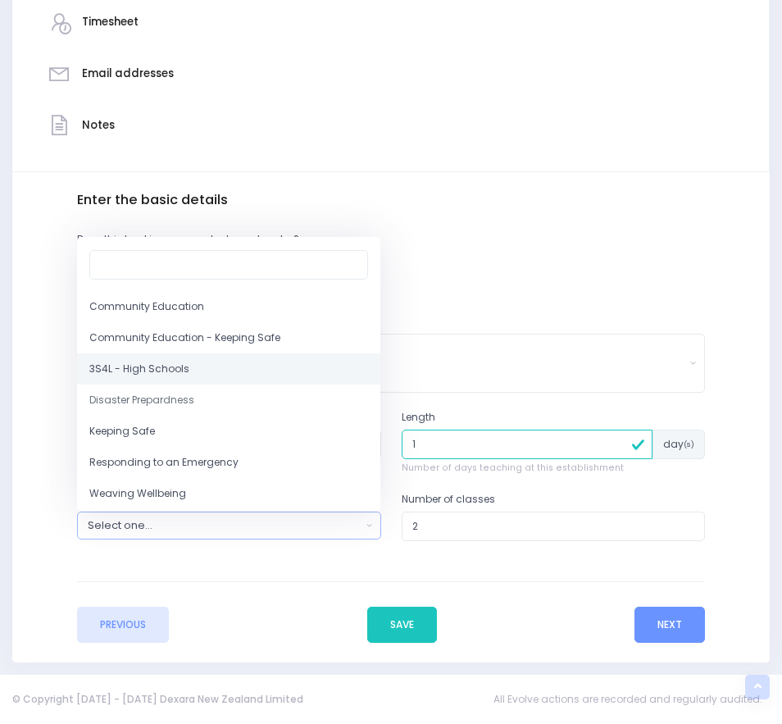
select select "Responding to an Emergency"
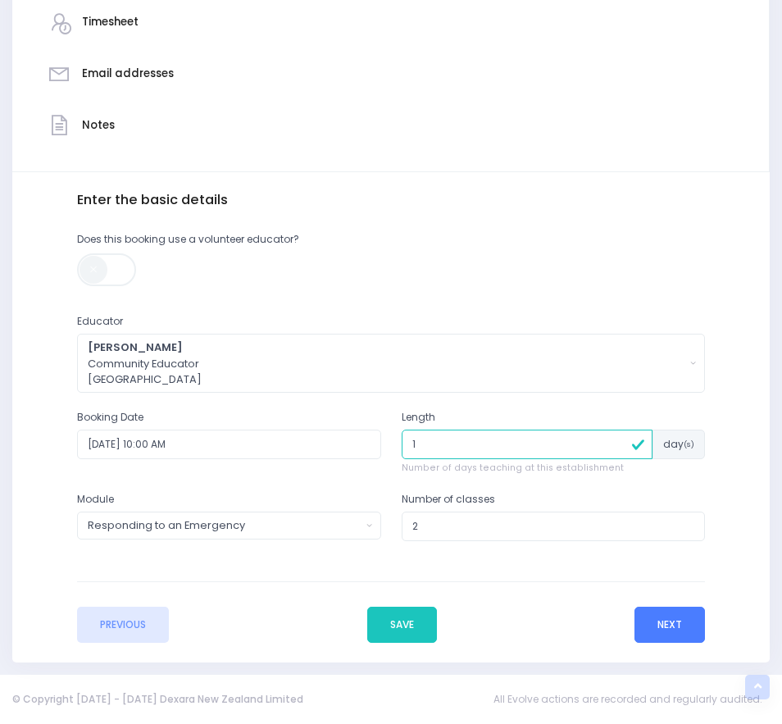
click at [664, 624] on button "Next" at bounding box center [669, 625] width 70 height 36
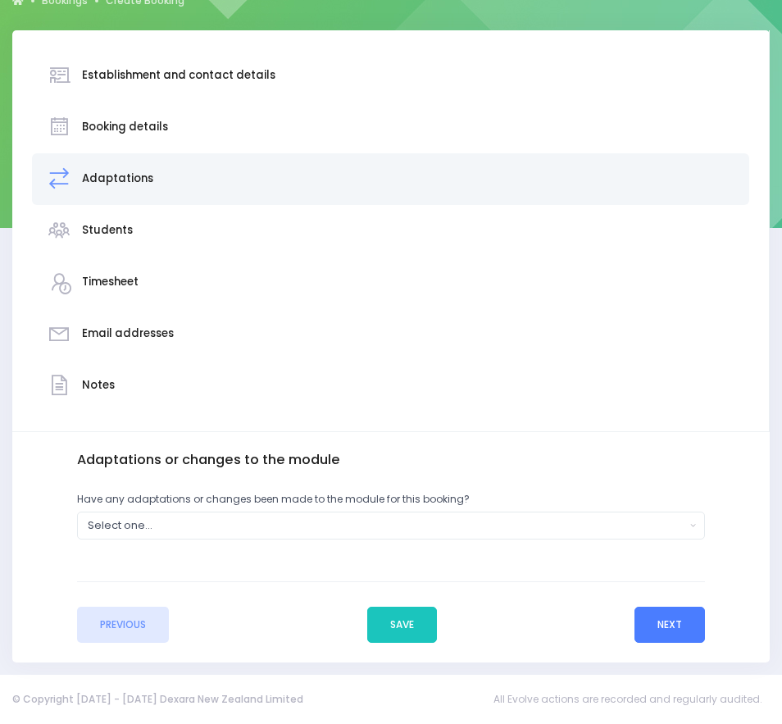
scroll to position [0, 0]
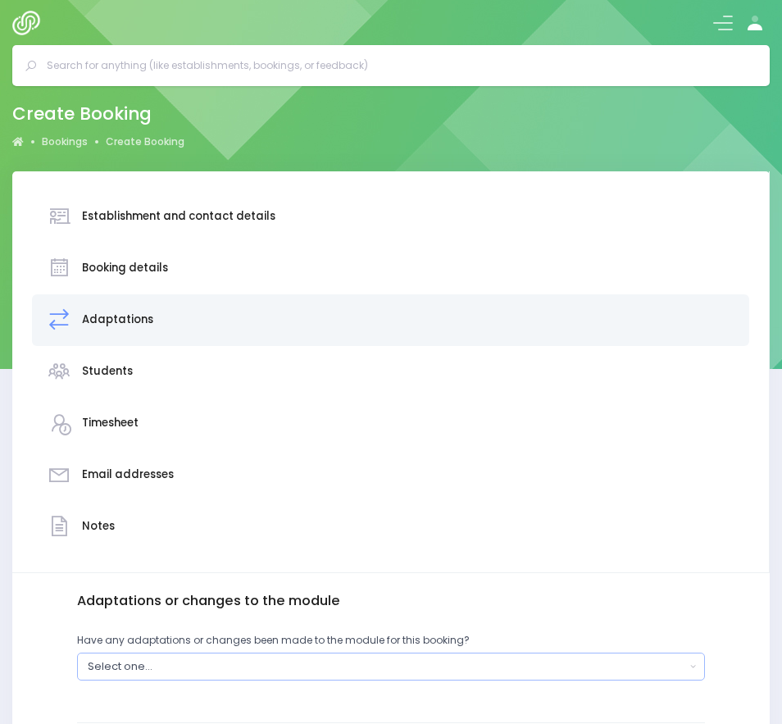
click at [150, 669] on div "Select one..." at bounding box center [387, 666] width 598 height 16
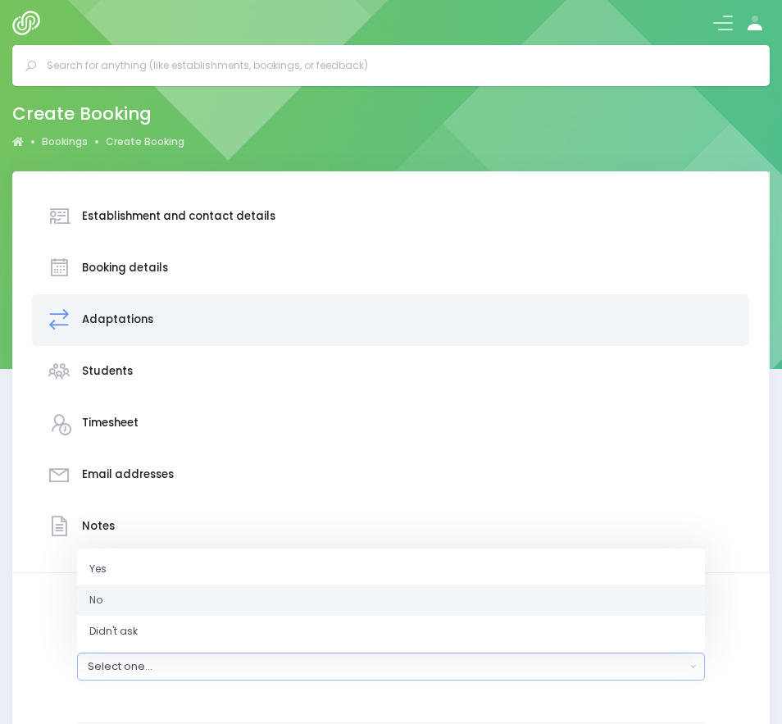
click at [115, 593] on link "No" at bounding box center [391, 599] width 628 height 31
select select "No"
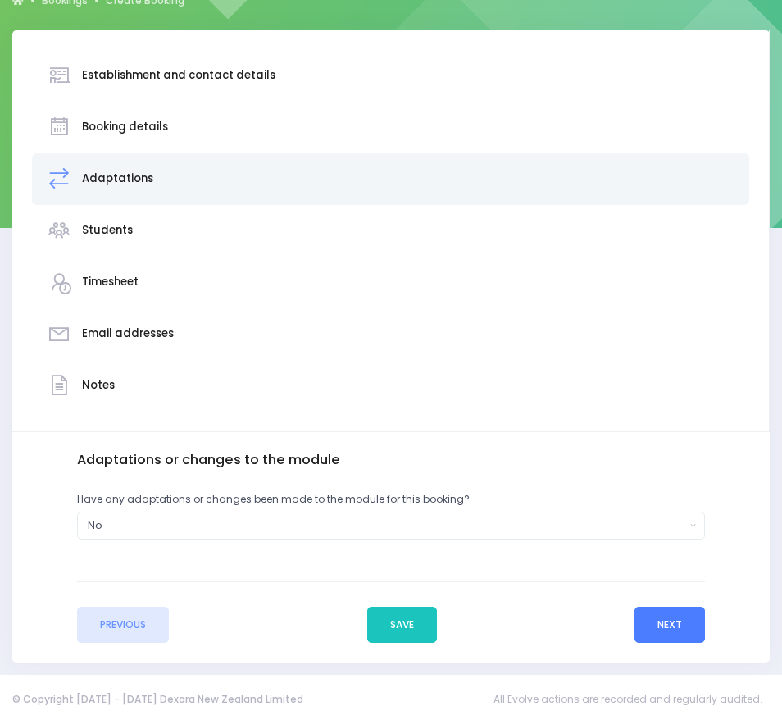
click at [689, 632] on button "Next" at bounding box center [669, 625] width 70 height 36
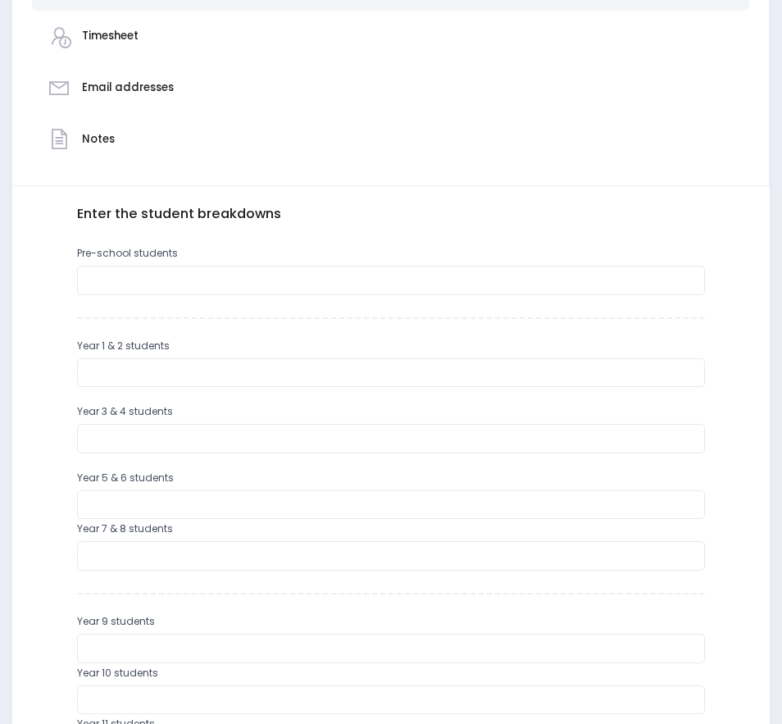
scroll to position [410, 0]
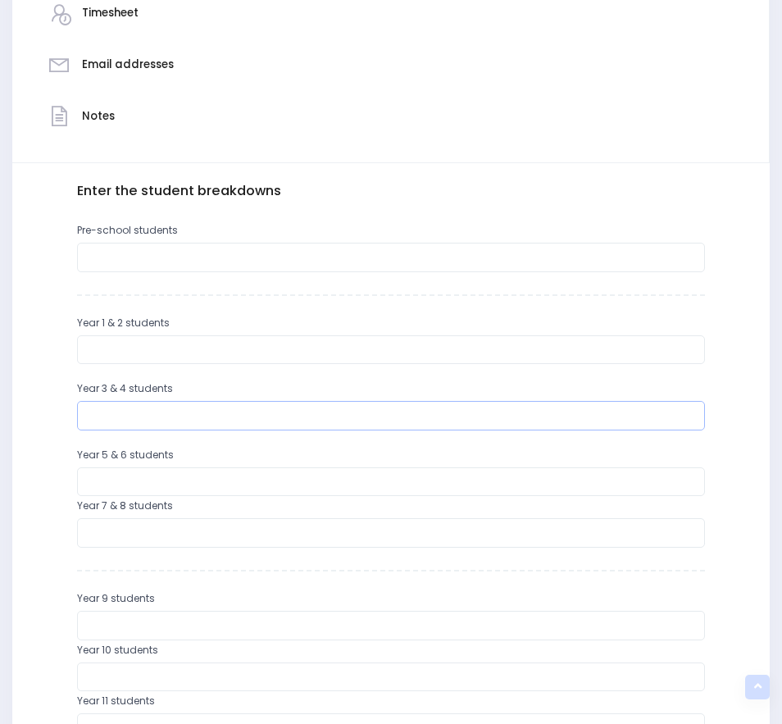
click at [144, 416] on input "number" at bounding box center [391, 416] width 628 height 30
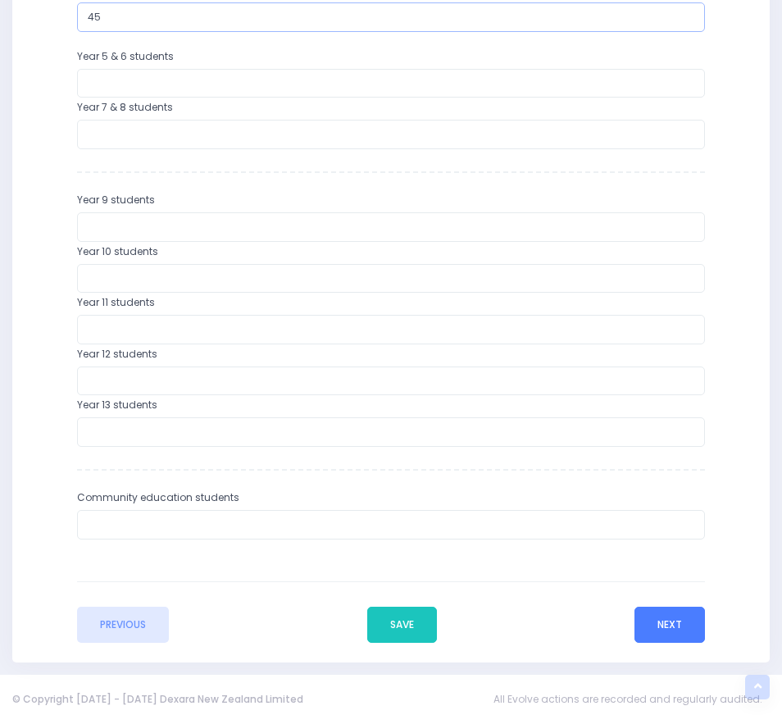
type input "45"
click at [658, 625] on button "Next" at bounding box center [669, 625] width 70 height 36
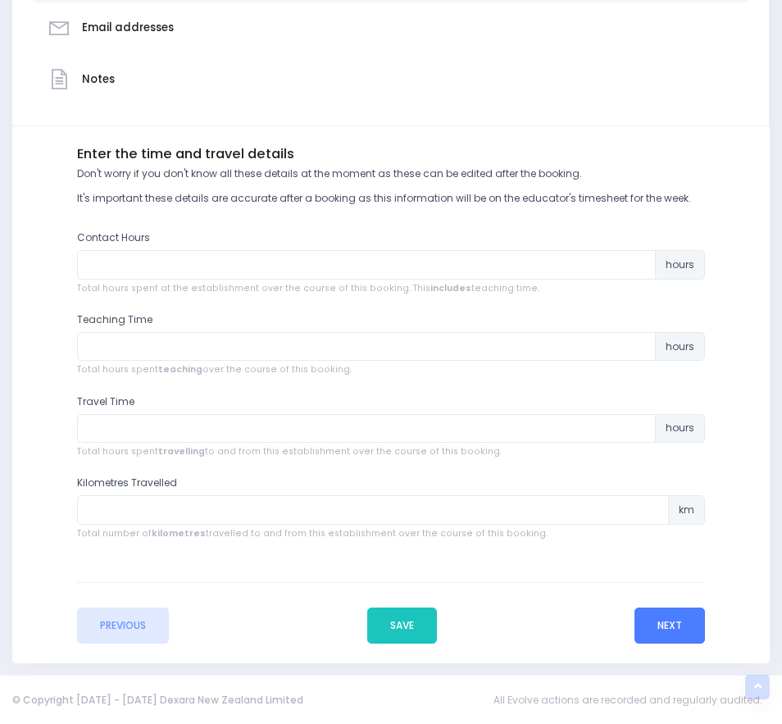
scroll to position [448, 0]
click at [407, 630] on button "Save" at bounding box center [402, 625] width 70 height 36
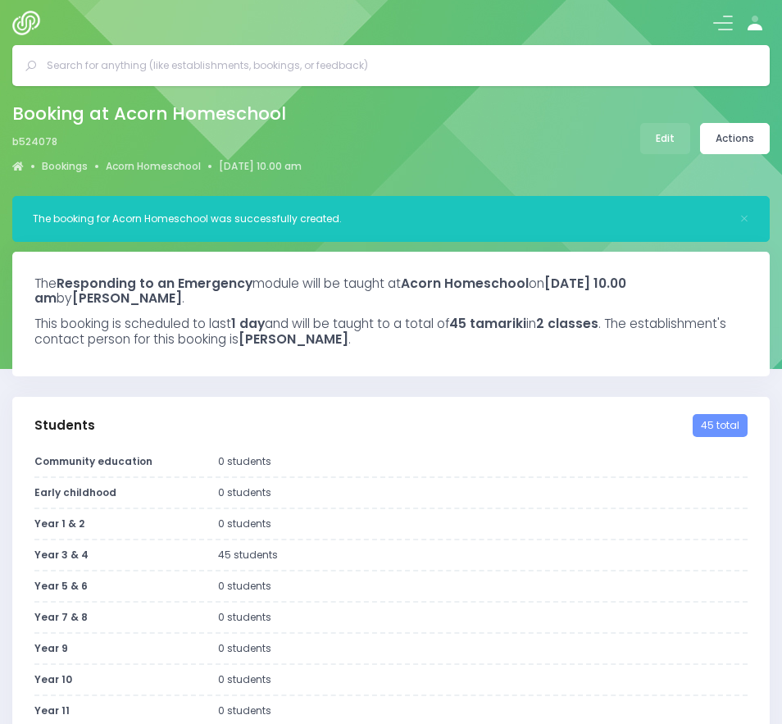
select select "5"
